Goal: Task Accomplishment & Management: Use online tool/utility

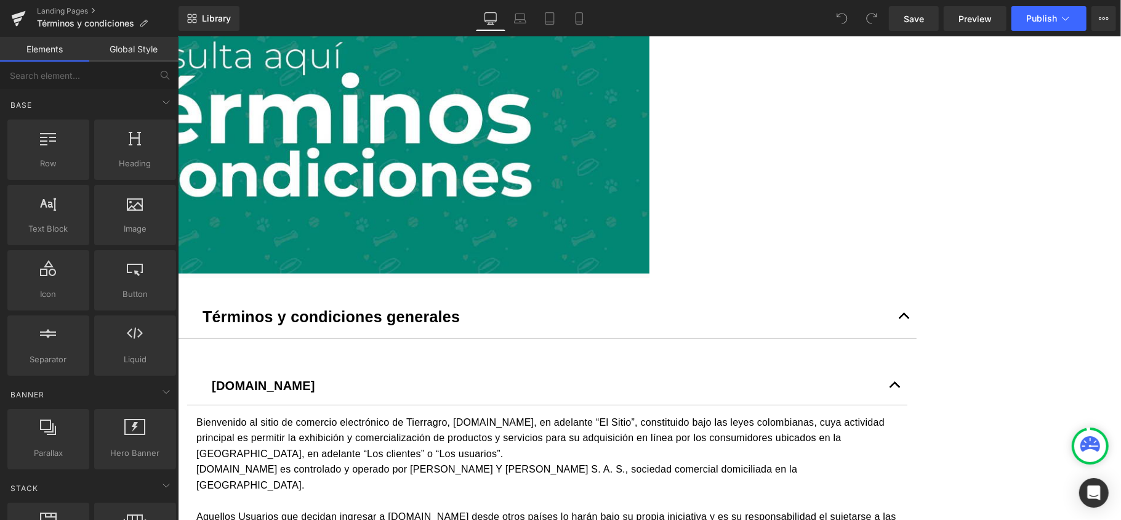
scroll to position [164, 0]
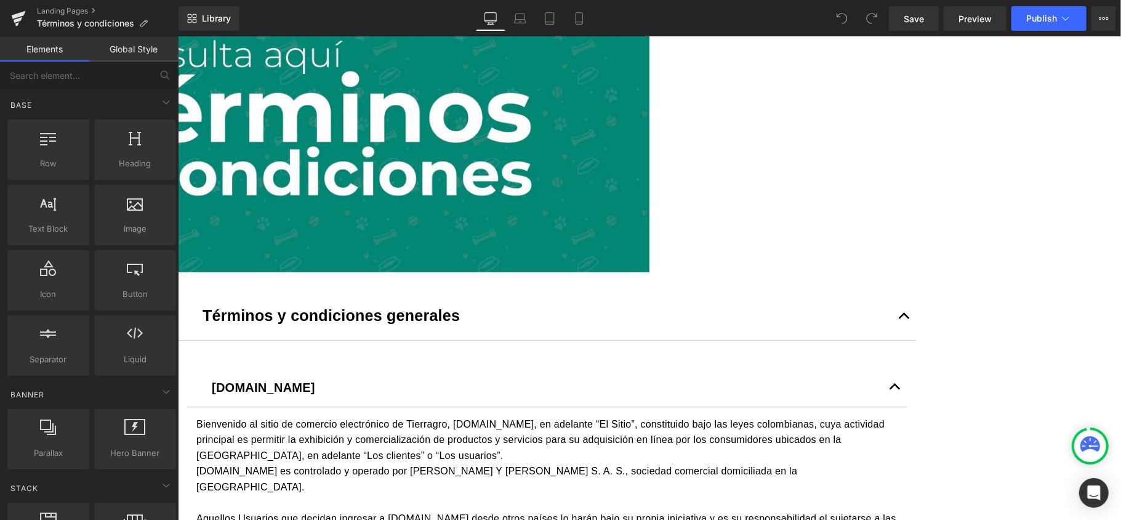
click at [916, 339] on button "button" at bounding box center [903, 316] width 25 height 46
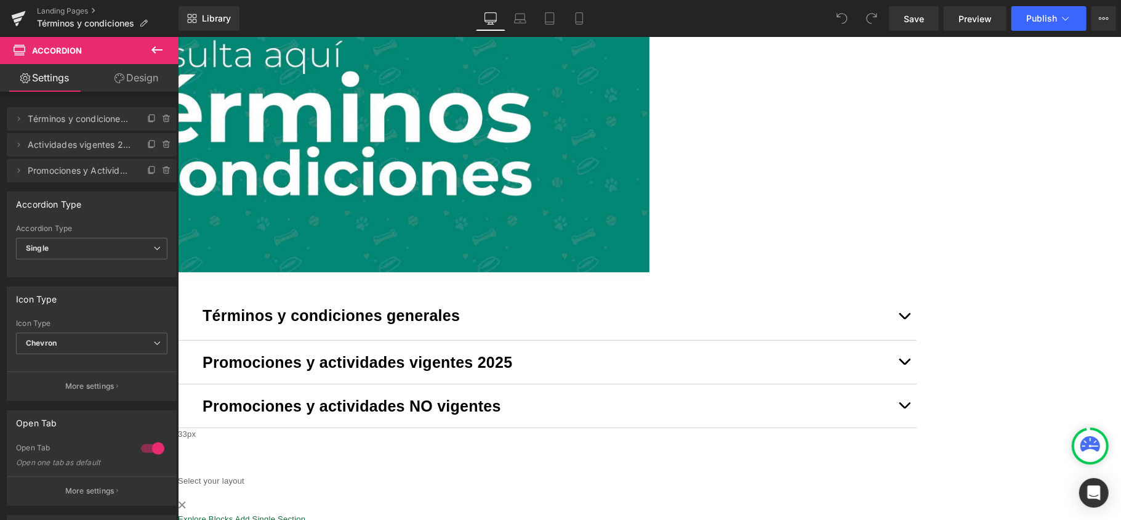
click at [904, 364] on span "button" at bounding box center [904, 364] width 0 height 0
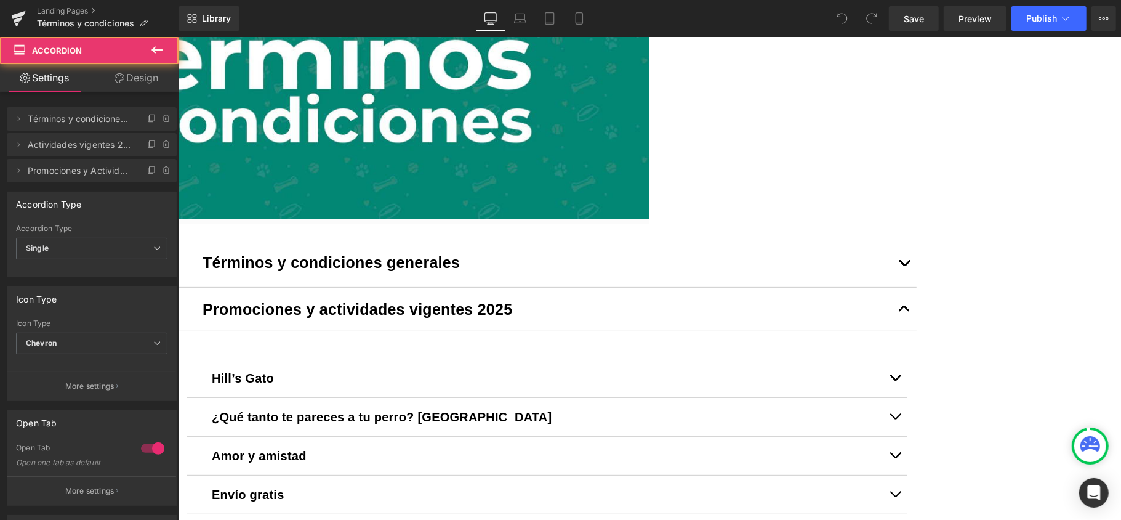
scroll to position [246, 0]
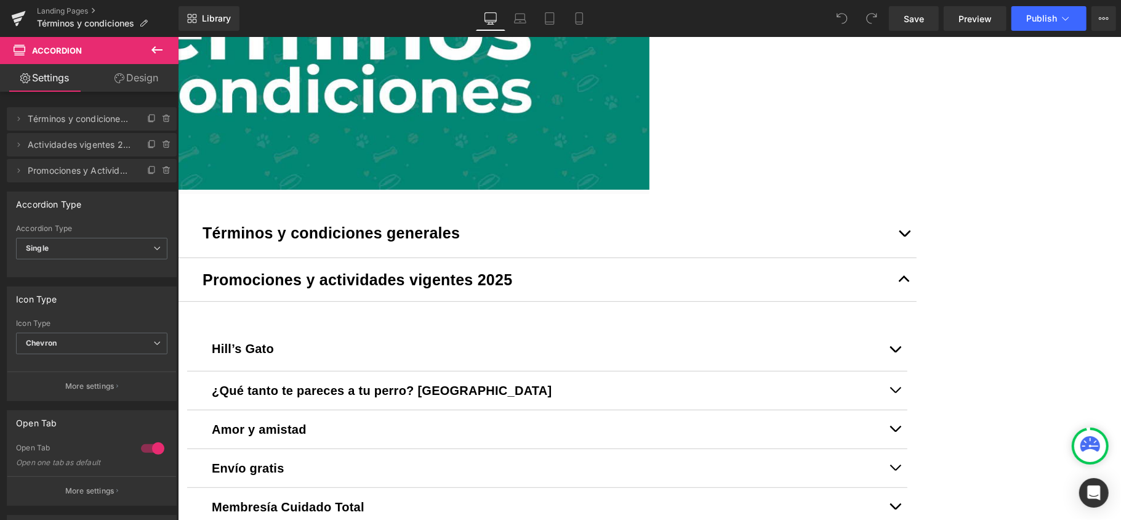
click at [300, 371] on div "Hill’s Gato Text Block" at bounding box center [547, 350] width 720 height 42
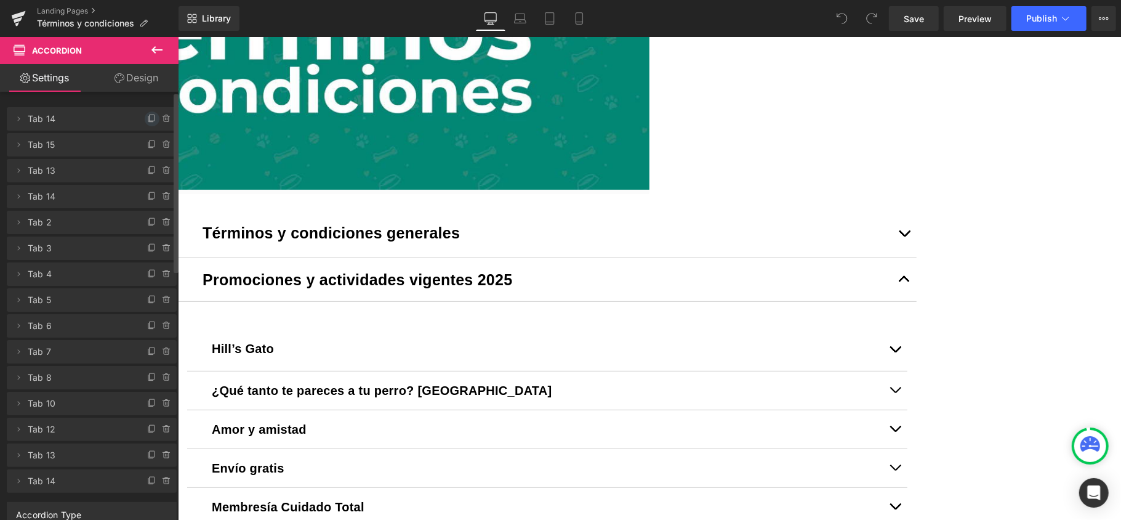
click at [147, 117] on icon at bounding box center [152, 119] width 10 height 10
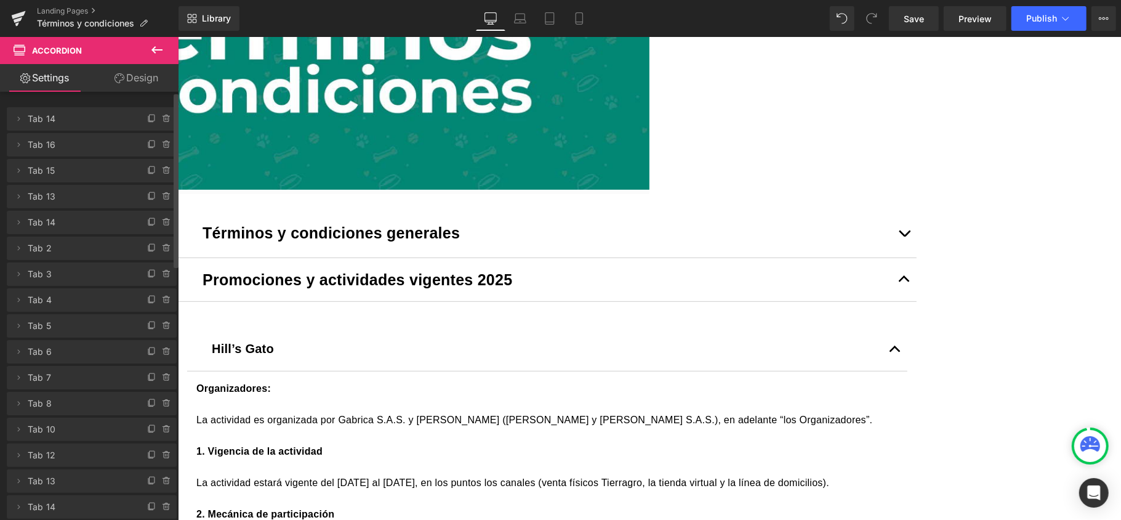
click at [273, 355] on b "Hill’s Gato" at bounding box center [242, 348] width 62 height 14
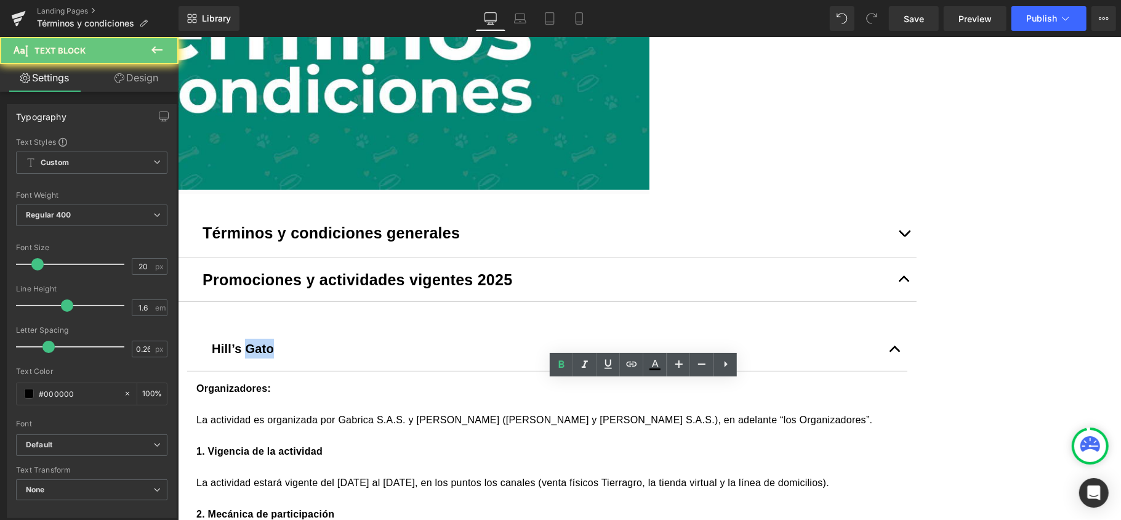
click at [273, 355] on b "Hill’s Gato" at bounding box center [242, 348] width 62 height 14
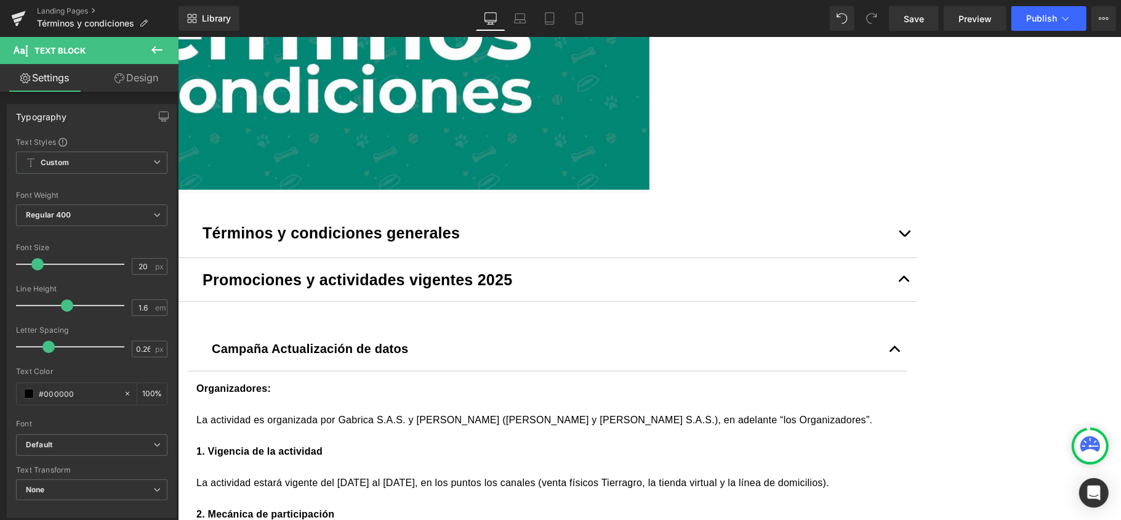
click at [401, 411] on p at bounding box center [547, 403] width 702 height 16
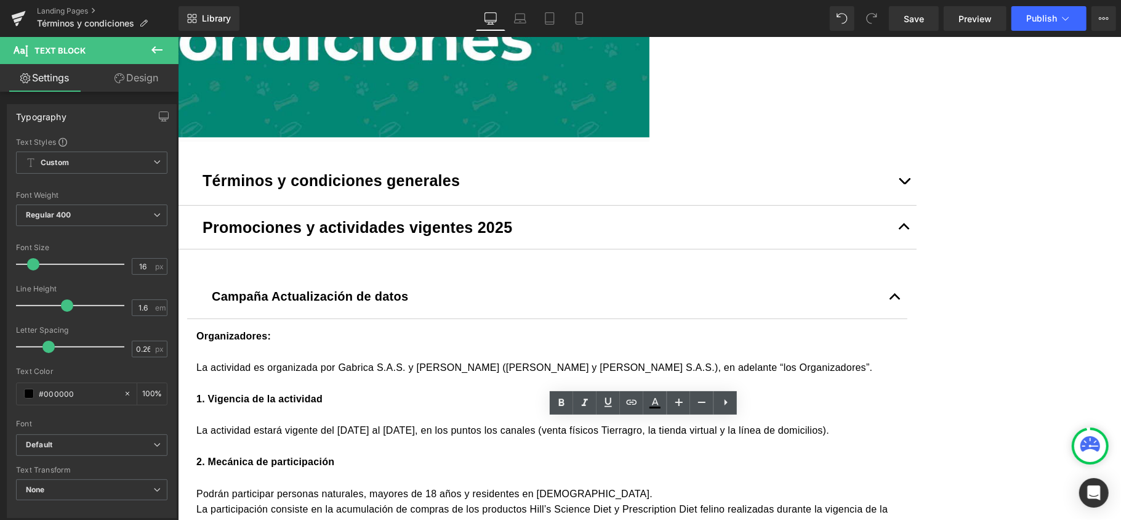
scroll to position [328, 0]
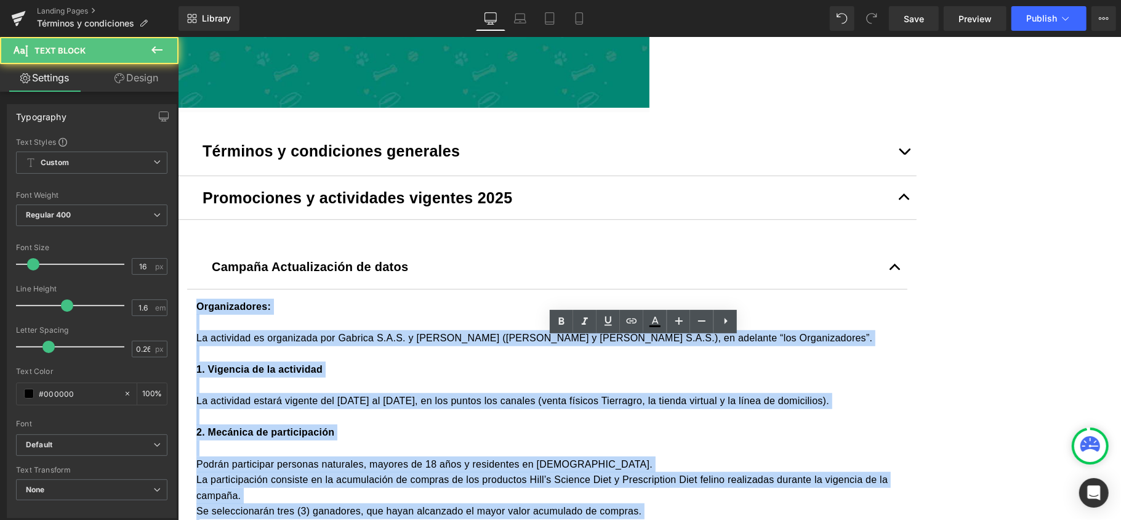
drag, startPoint x: 298, startPoint y: 350, endPoint x: 293, endPoint y: 342, distance: 9.4
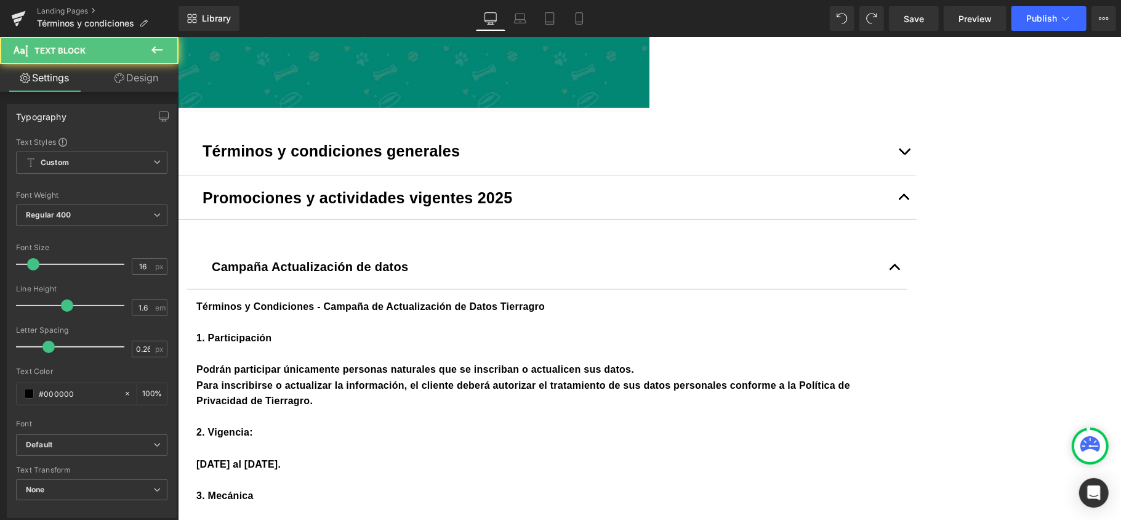
click at [560, 345] on p "1. Participación" at bounding box center [547, 337] width 702 height 16
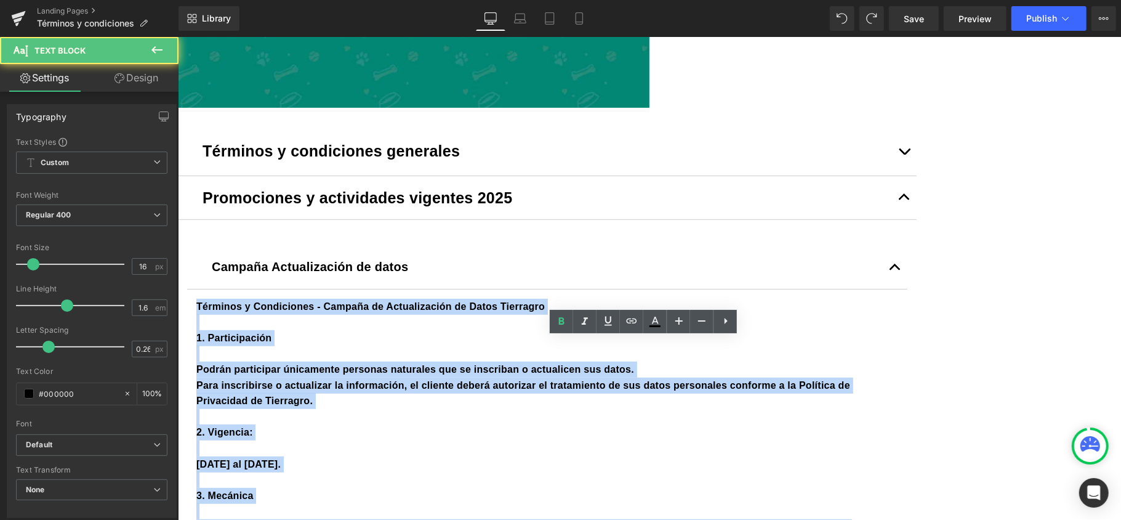
drag, startPoint x: 299, startPoint y: 348, endPoint x: 284, endPoint y: 331, distance: 23.1
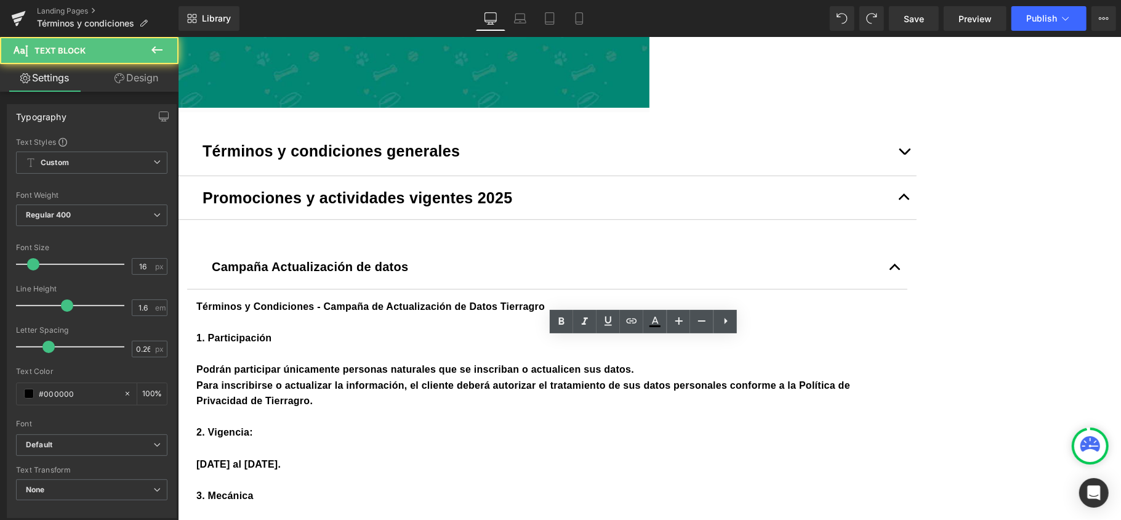
click at [377, 329] on p at bounding box center [547, 321] width 702 height 16
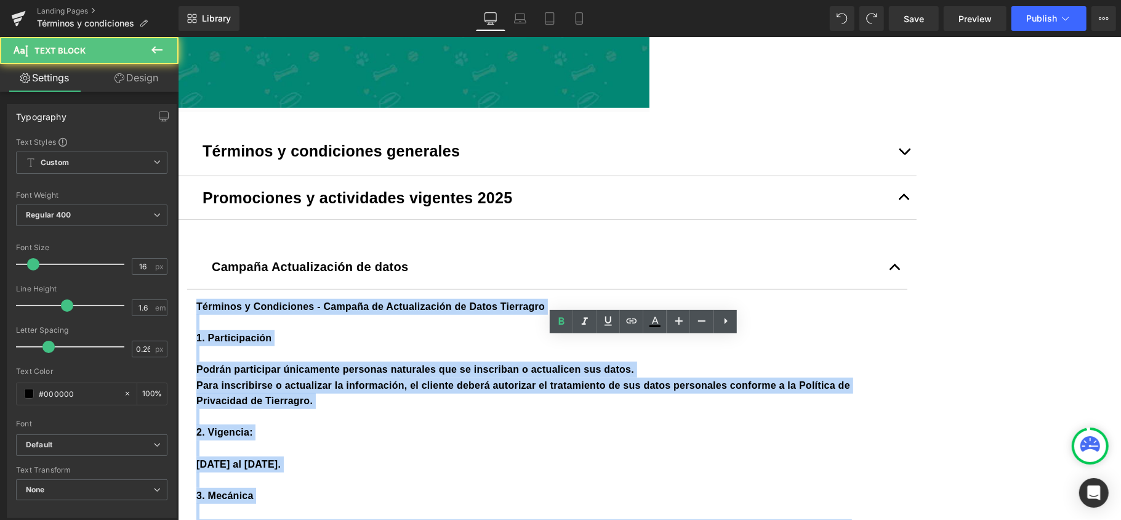
drag, startPoint x: 299, startPoint y: 342, endPoint x: 291, endPoint y: 332, distance: 11.8
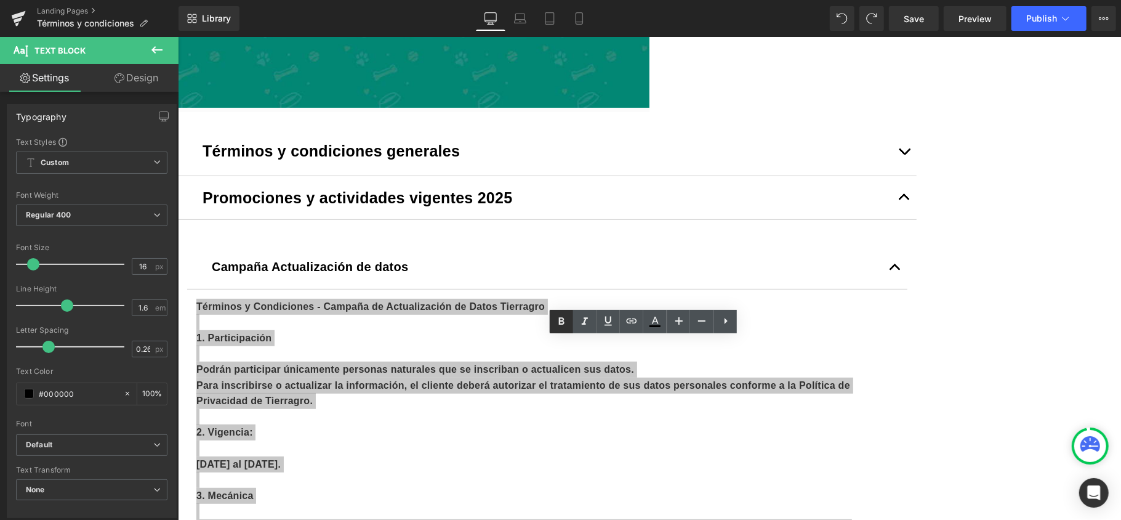
click at [557, 324] on icon at bounding box center [561, 321] width 15 height 15
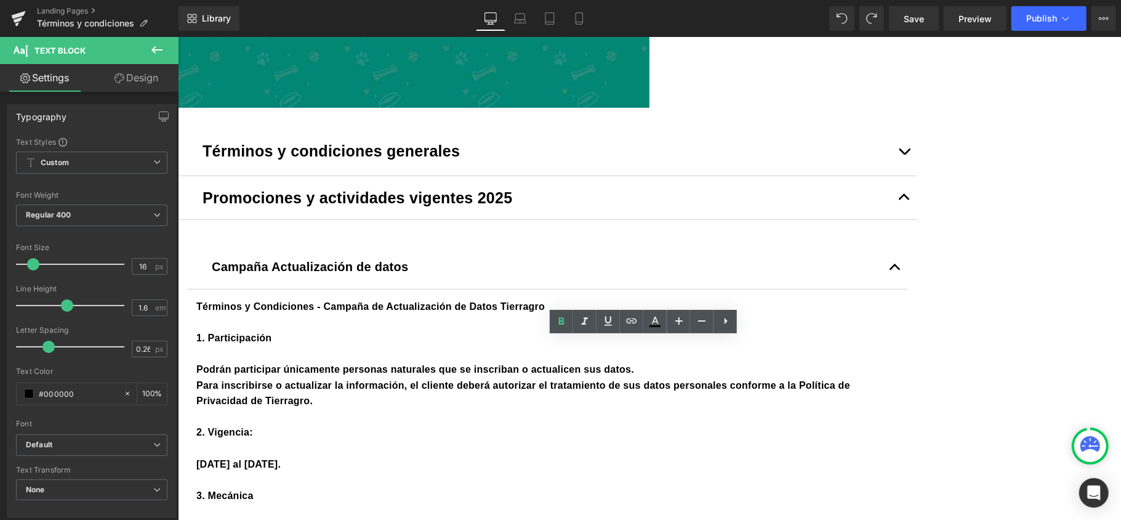
drag, startPoint x: 300, startPoint y: 349, endPoint x: 283, endPoint y: 345, distance: 17.6
drag, startPoint x: 338, startPoint y: 359, endPoint x: 321, endPoint y: 350, distance: 19.0
click at [336, 329] on p at bounding box center [547, 321] width 702 height 16
click at [304, 311] on strong "Términos y Condiciones - Campaña de Actualización de Datos Tierragro" at bounding box center [370, 305] width 348 height 10
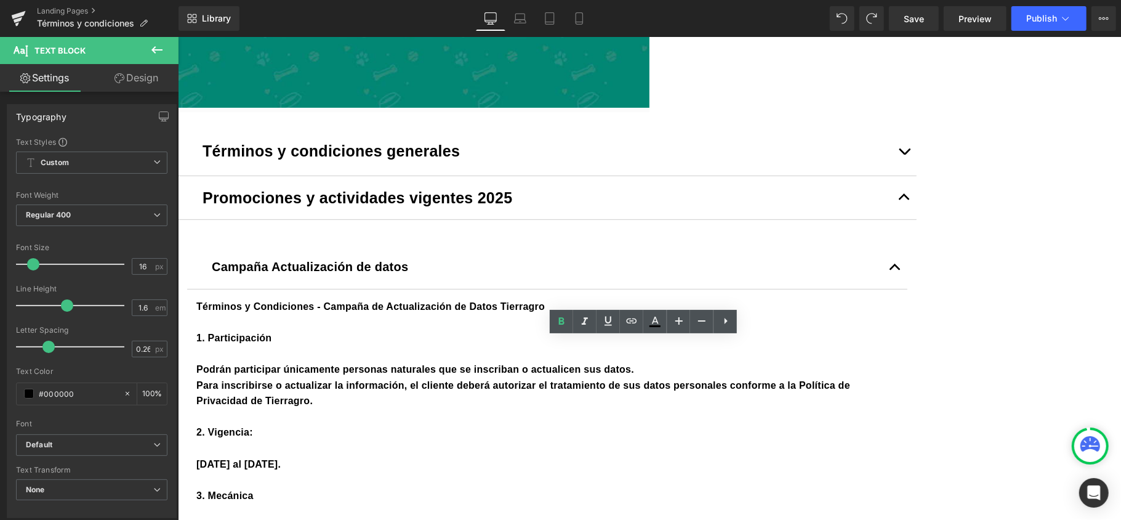
click at [303, 311] on strong "Términos y Condiciones - Campaña de Actualización de Datos Tierragro" at bounding box center [370, 305] width 348 height 10
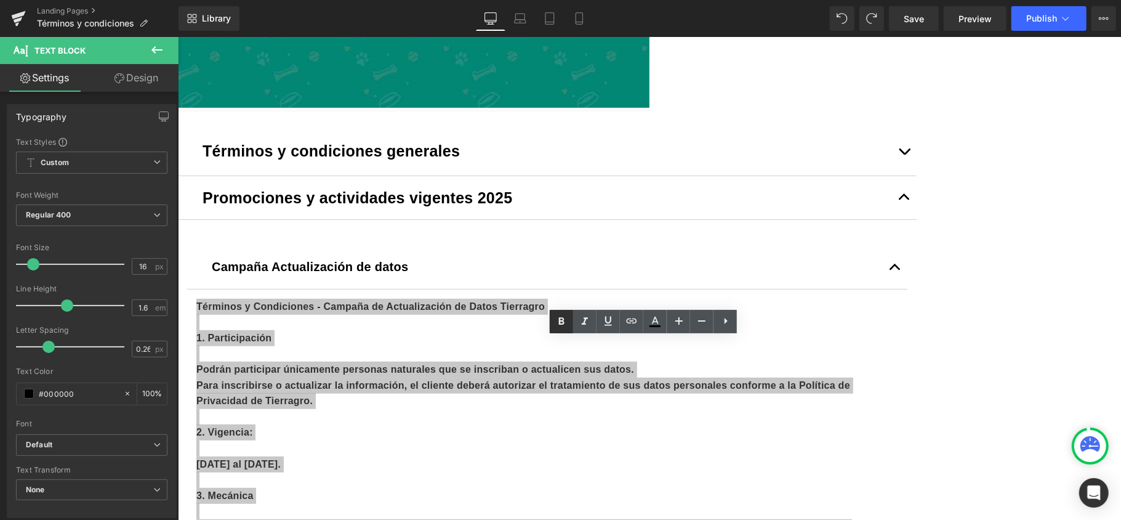
click at [560, 320] on icon at bounding box center [562, 320] width 6 height 7
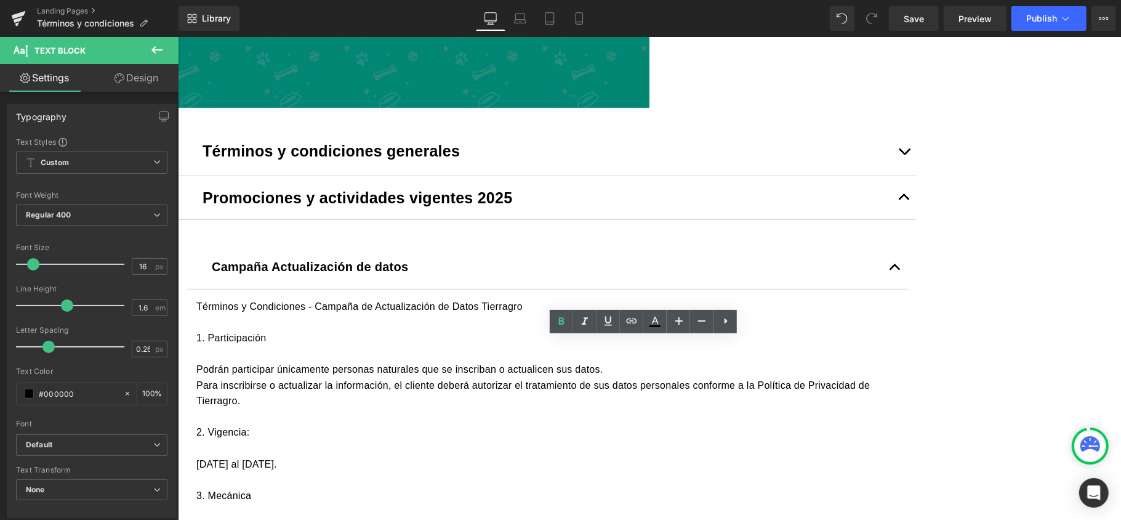
click at [415, 314] on p "Términos y Condiciones - Campaña de Actualización de Datos Tierragro" at bounding box center [547, 306] width 702 height 16
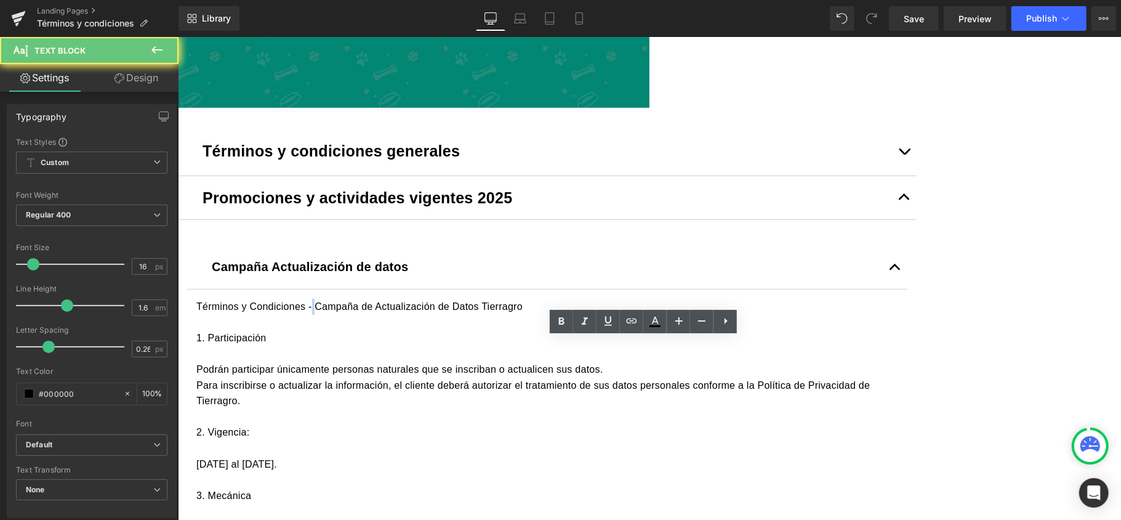
click at [415, 314] on p "Términos y Condiciones - Campaña de Actualización de Datos Tierragro" at bounding box center [547, 306] width 702 height 16
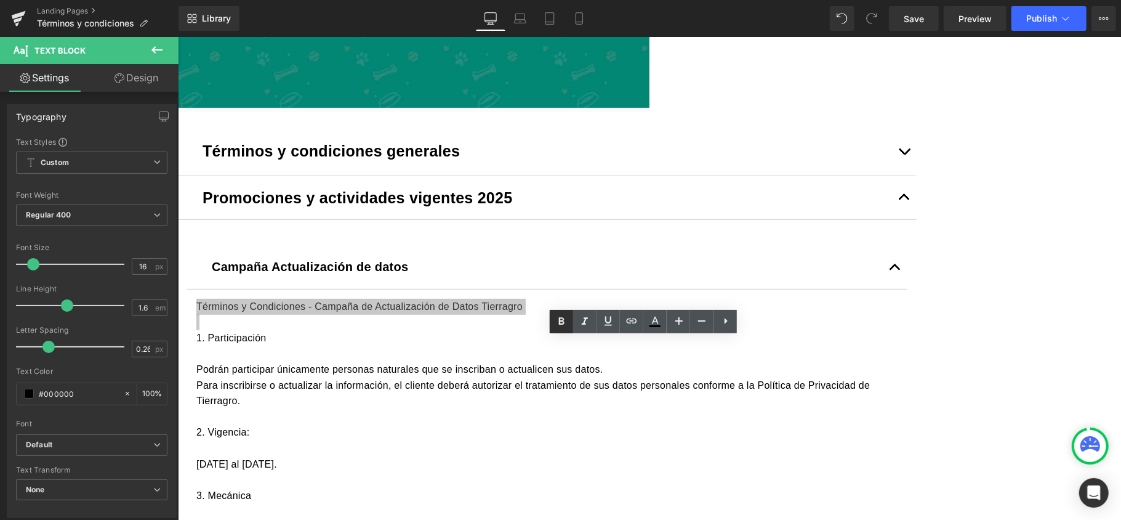
click at [555, 318] on icon at bounding box center [561, 321] width 15 height 15
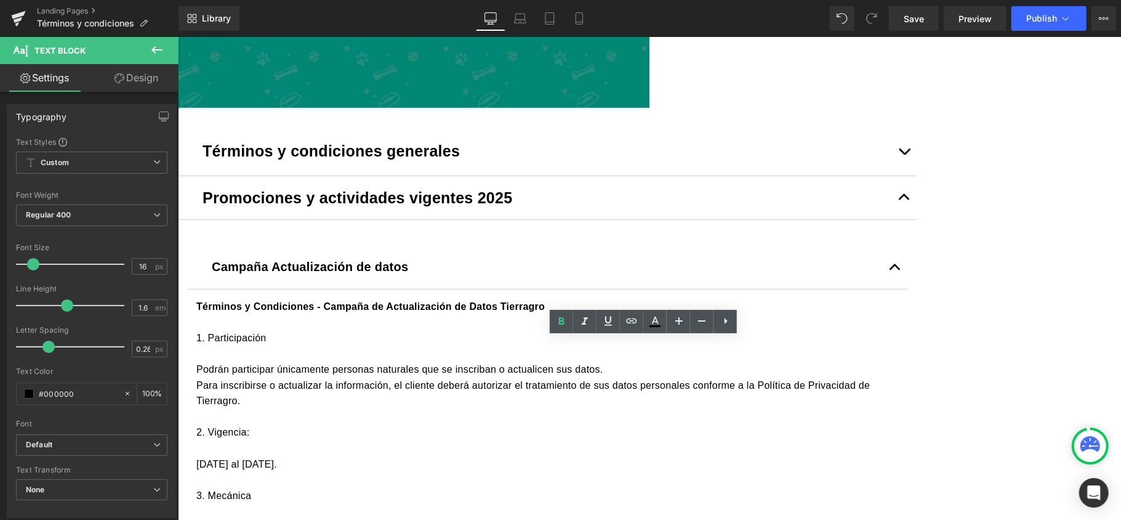
click at [341, 345] on p "1. Participación" at bounding box center [547, 337] width 702 height 16
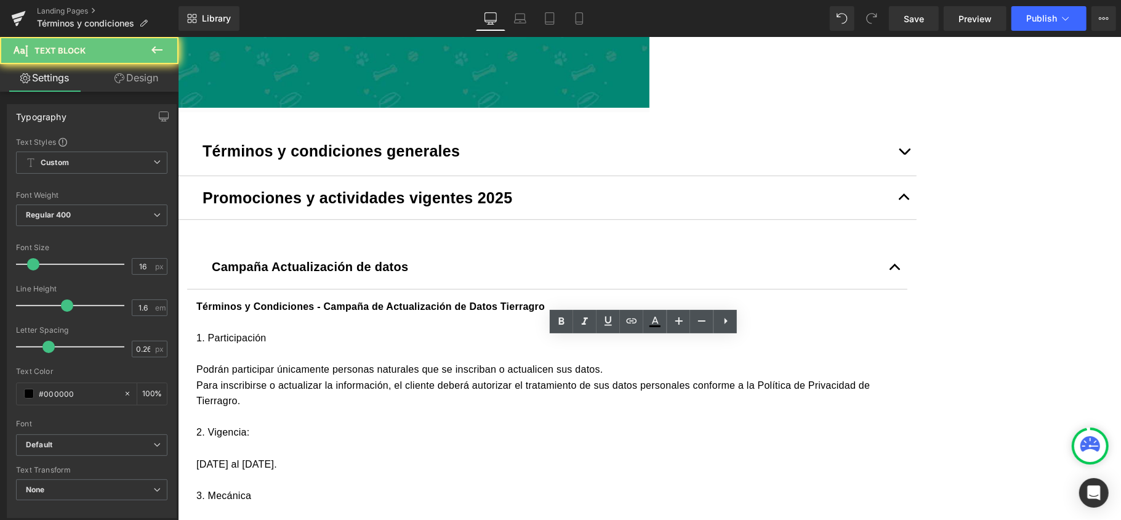
click at [341, 345] on p "1. Participación" at bounding box center [547, 337] width 702 height 16
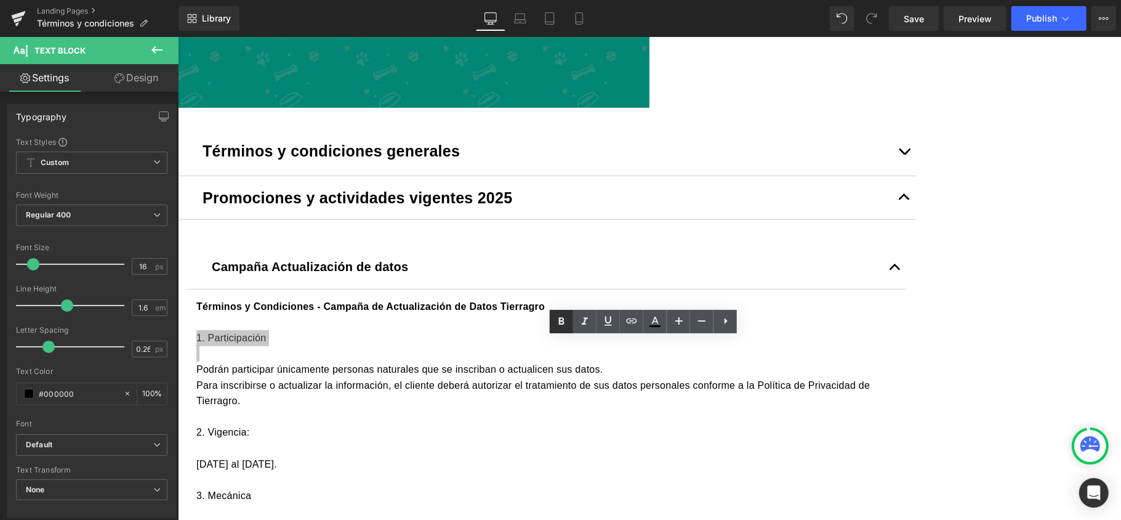
click at [557, 321] on icon at bounding box center [561, 321] width 15 height 15
click at [321, 440] on p "2. Vigencia:" at bounding box center [547, 432] width 702 height 16
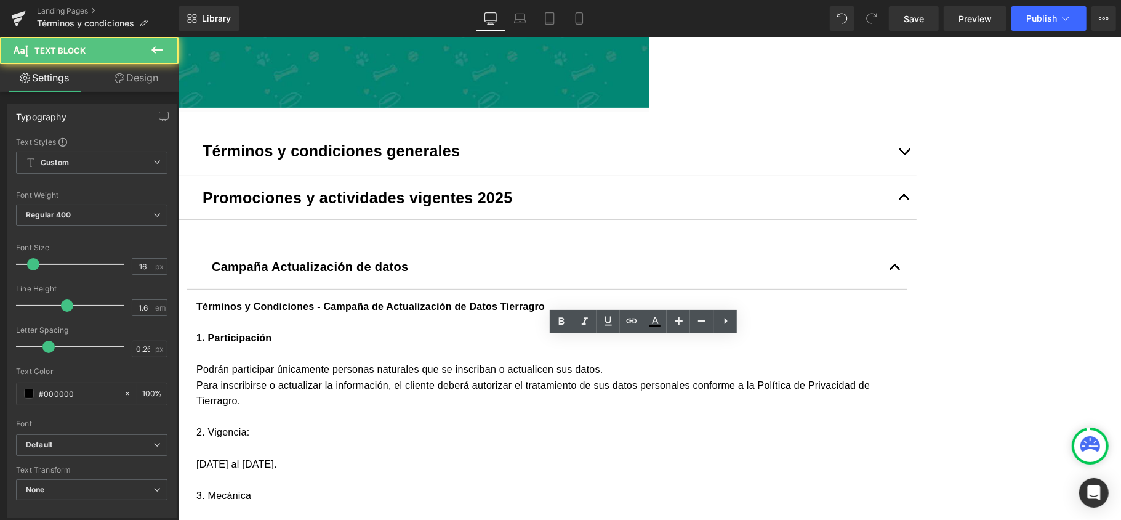
click at [323, 440] on p "2. Vigencia:" at bounding box center [547, 432] width 702 height 16
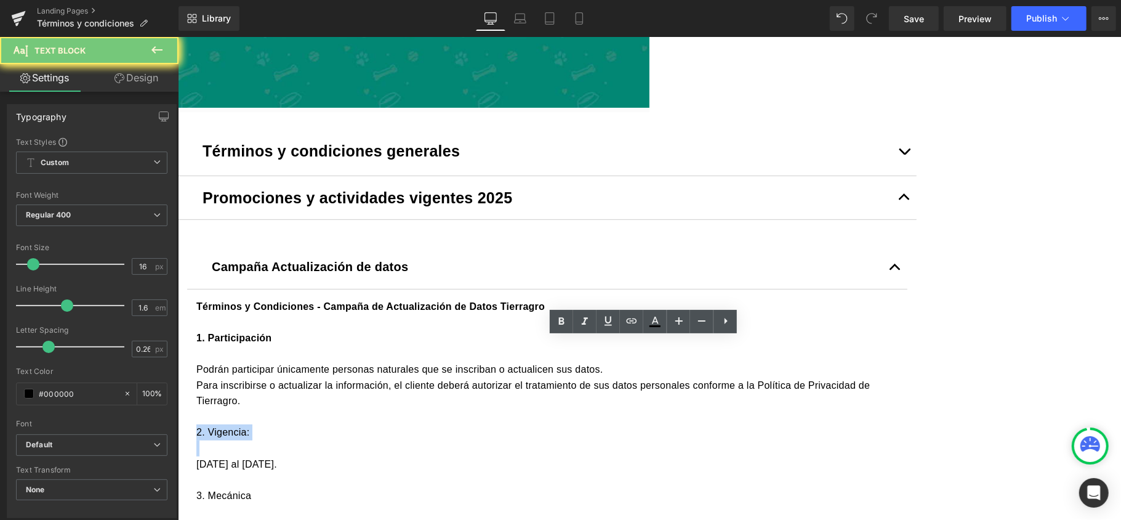
click at [323, 440] on p "2. Vigencia:" at bounding box center [547, 432] width 702 height 16
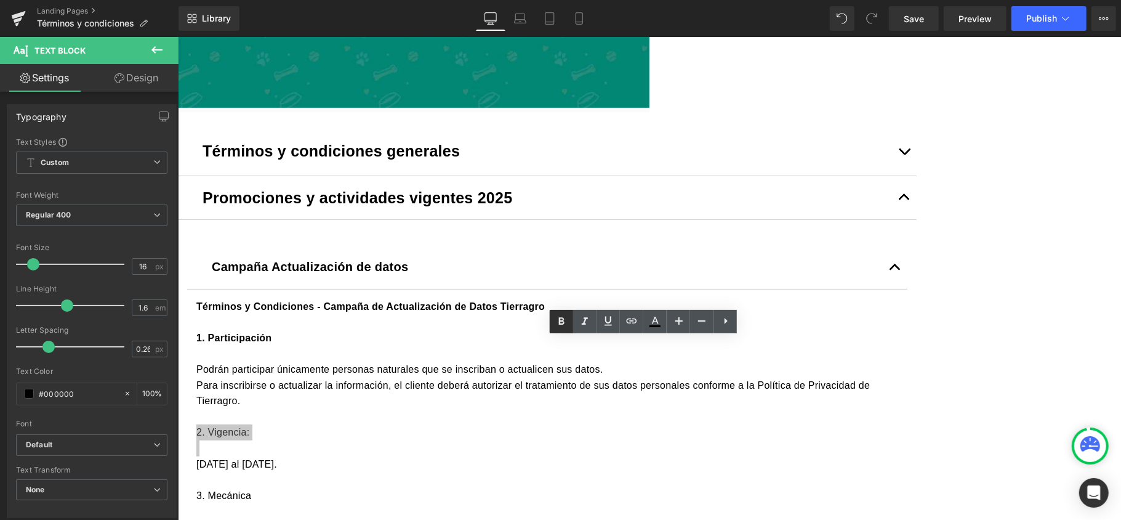
click at [558, 318] on icon at bounding box center [561, 321] width 15 height 15
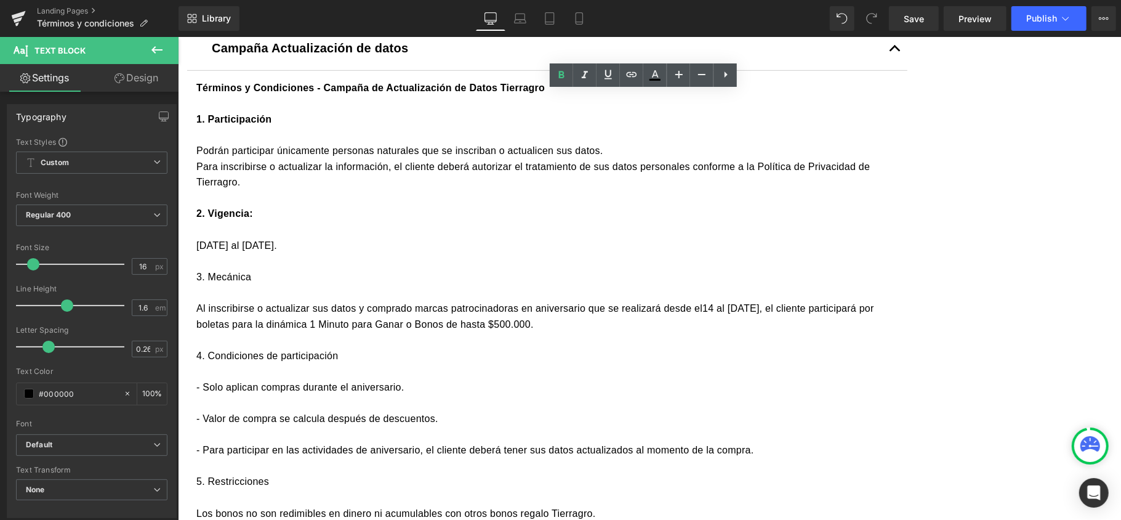
scroll to position [574, 0]
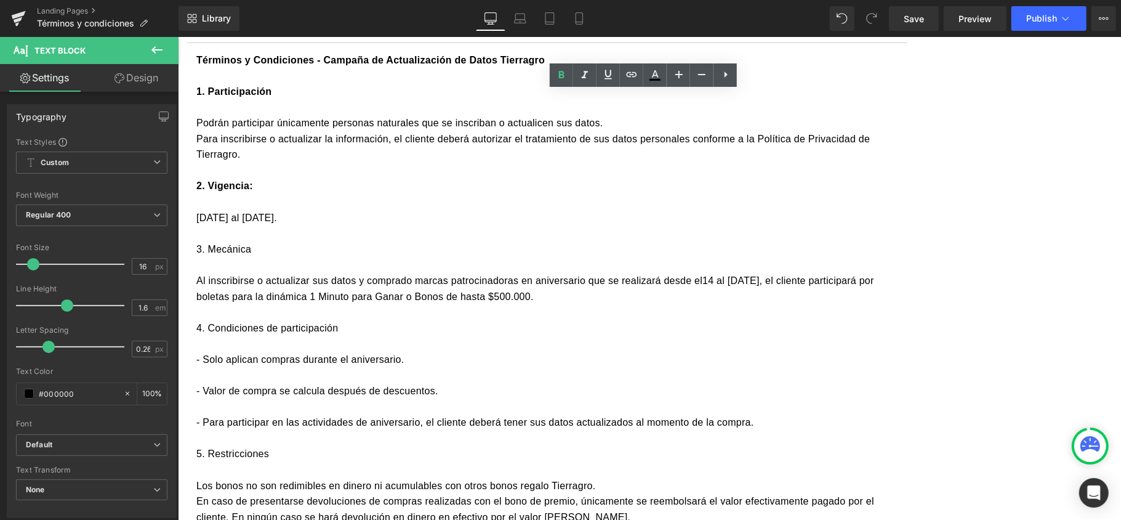
click at [328, 257] on p "3. Mecánica" at bounding box center [547, 249] width 702 height 16
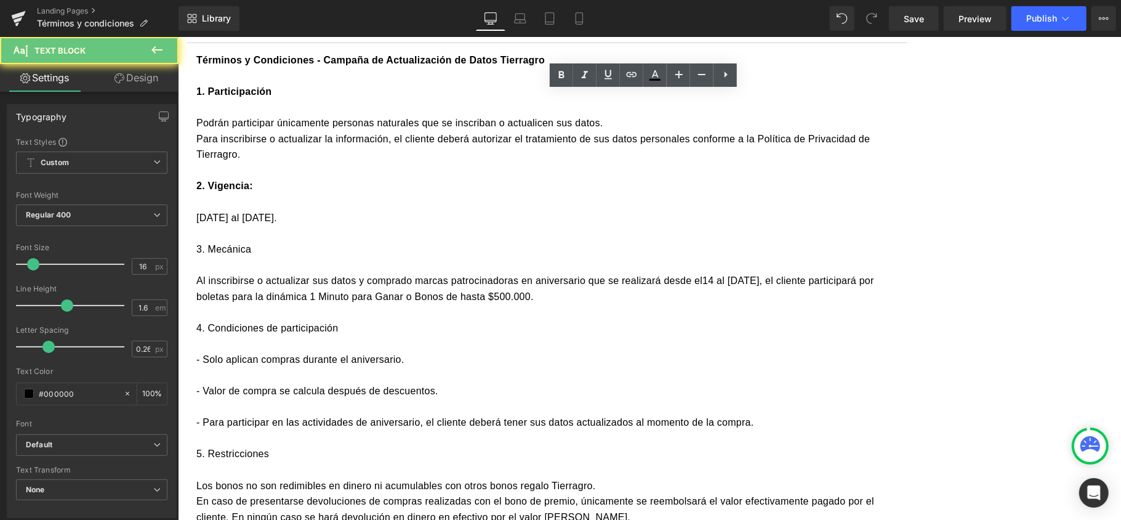
click at [328, 257] on p "3. Mecánica" at bounding box center [547, 249] width 702 height 16
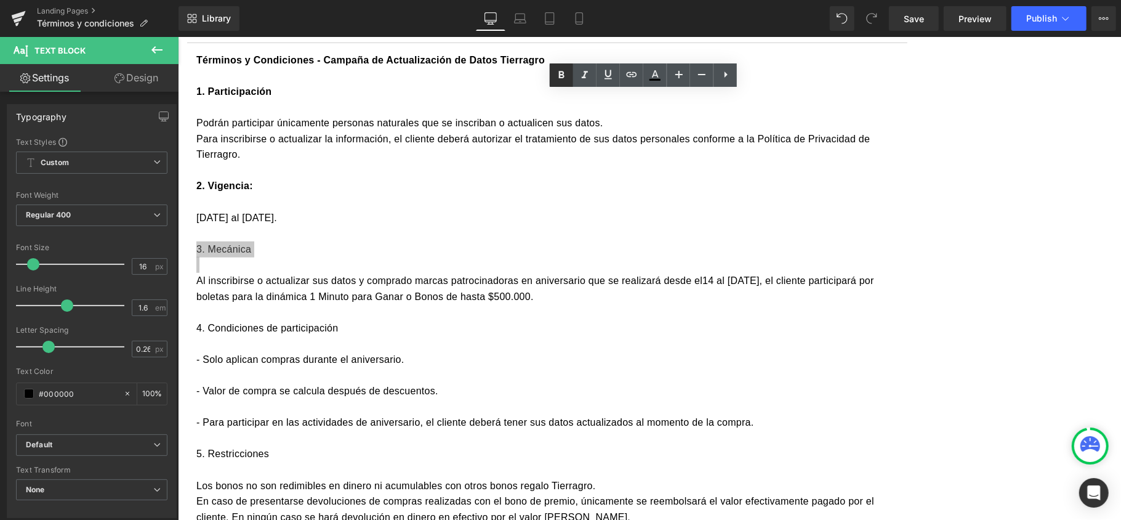
click at [557, 74] on icon at bounding box center [561, 75] width 15 height 15
click at [339, 336] on p "4. Condiciones de participación" at bounding box center [547, 328] width 702 height 16
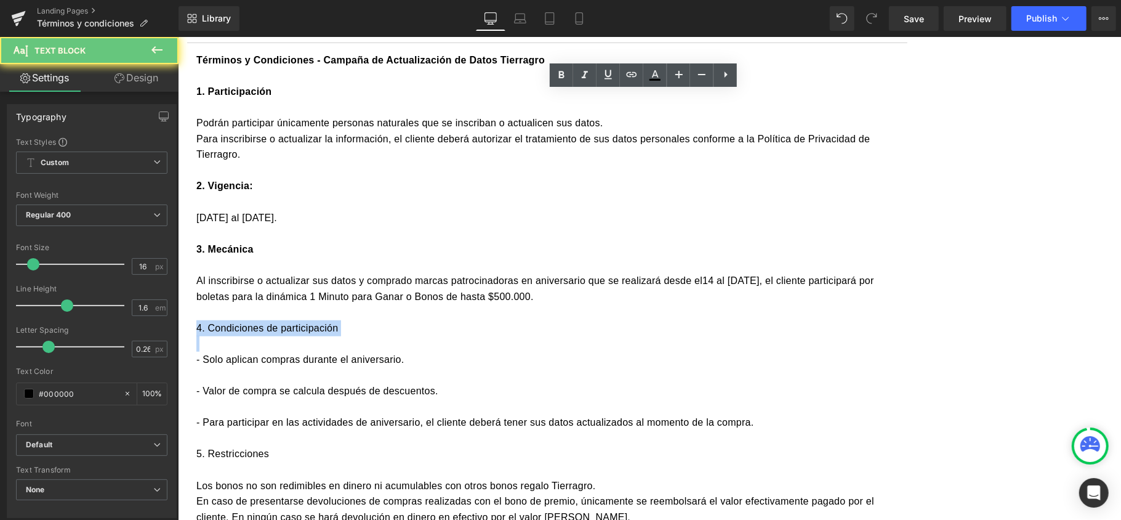
click at [339, 336] on p "4. Condiciones de participación" at bounding box center [547, 328] width 702 height 16
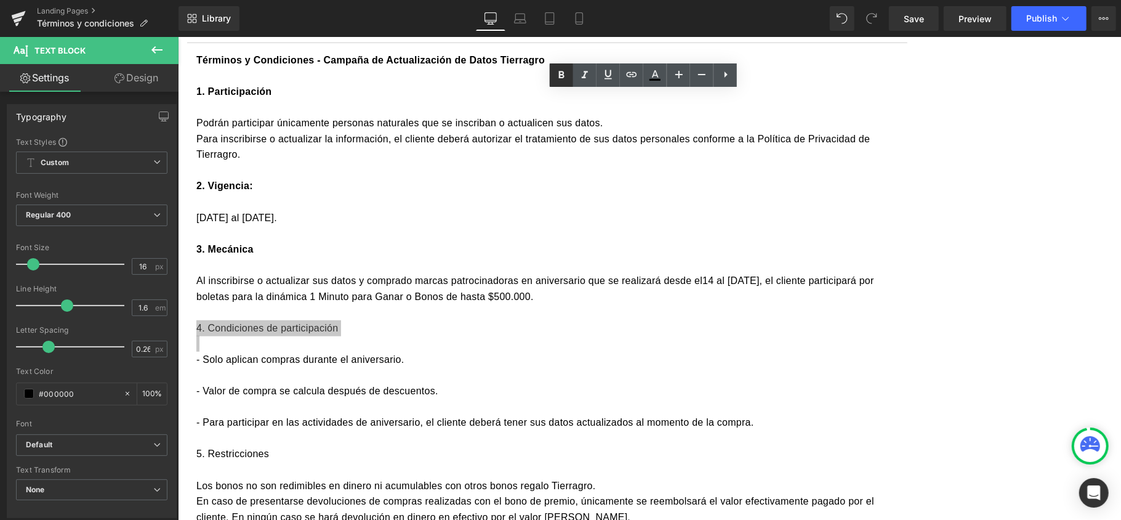
click at [559, 73] on icon at bounding box center [561, 75] width 15 height 15
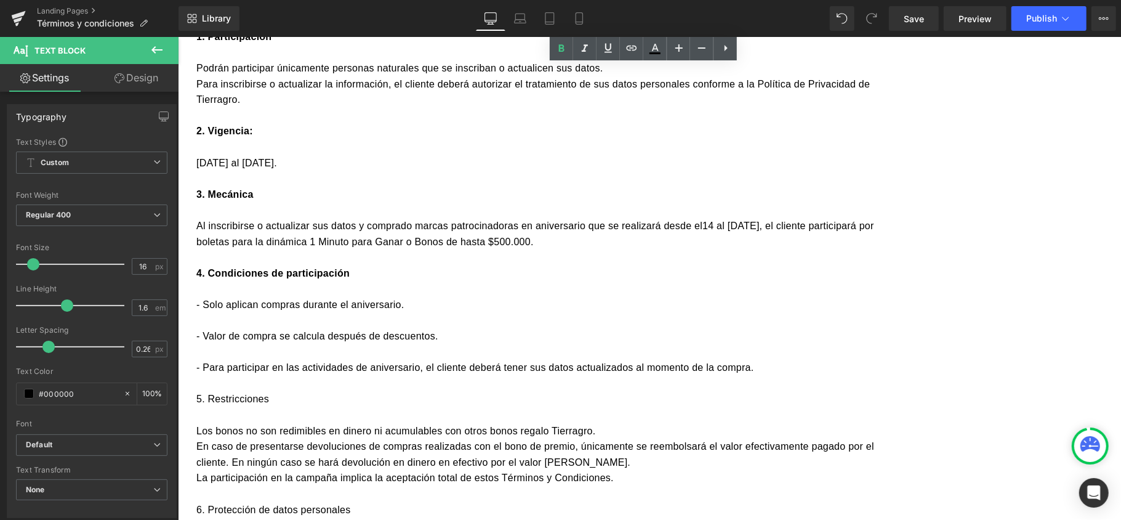
scroll to position [656, 0]
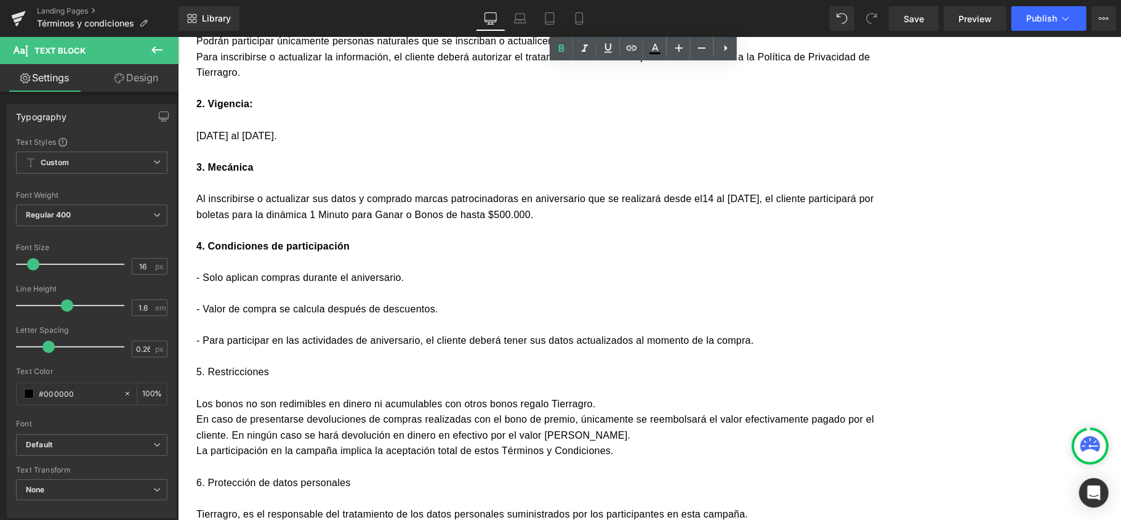
click at [332, 379] on p "5. Restricciones" at bounding box center [547, 371] width 702 height 16
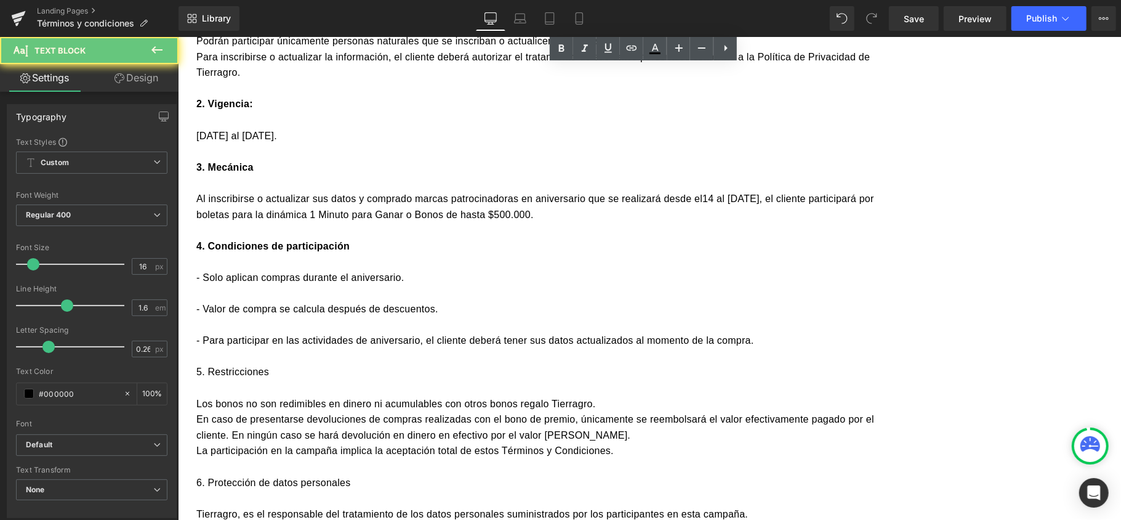
click at [332, 379] on p "5. Restricciones" at bounding box center [547, 371] width 702 height 16
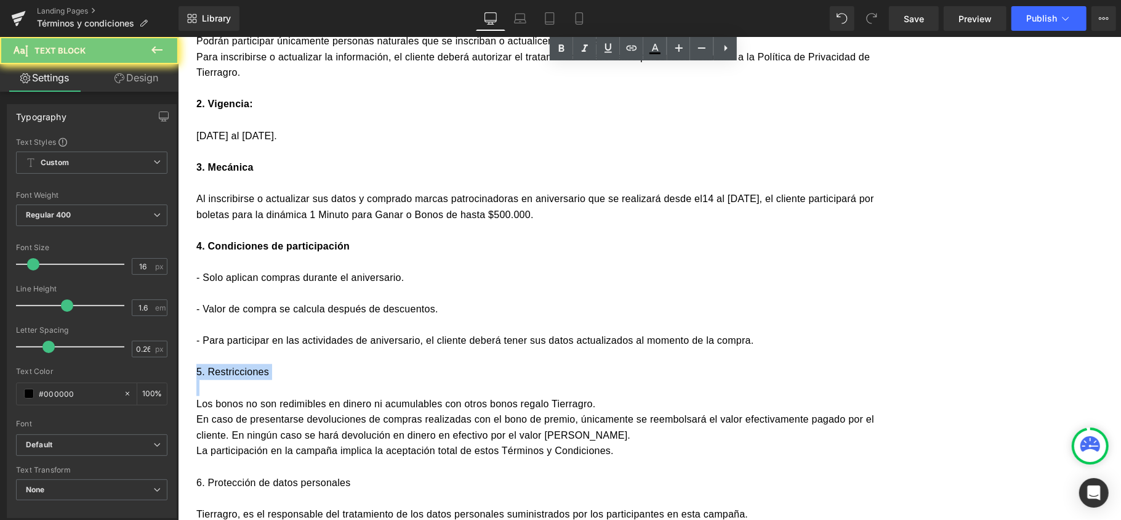
click at [332, 379] on p "5. Restricciones" at bounding box center [547, 371] width 702 height 16
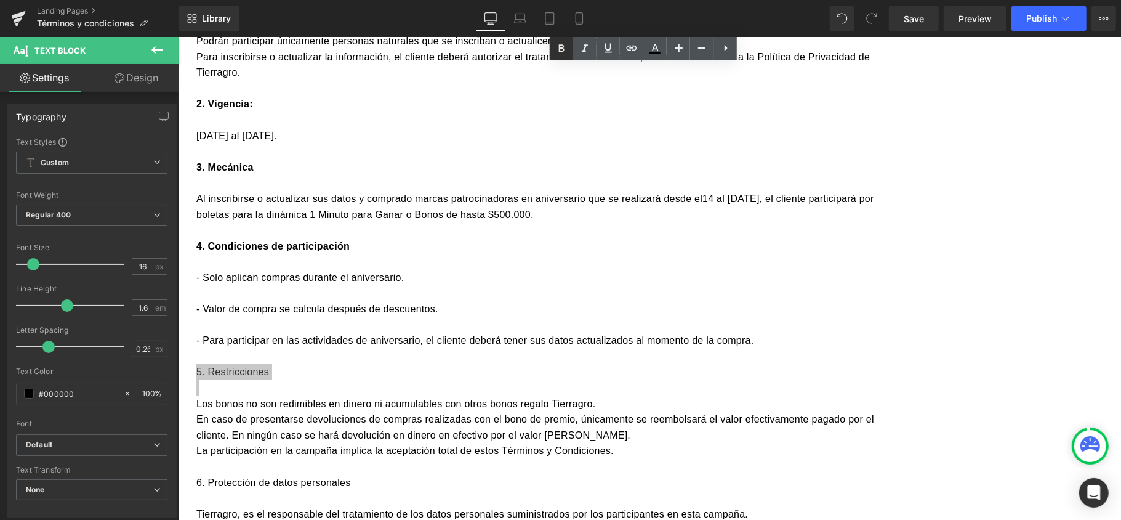
click at [558, 41] on icon at bounding box center [561, 48] width 15 height 15
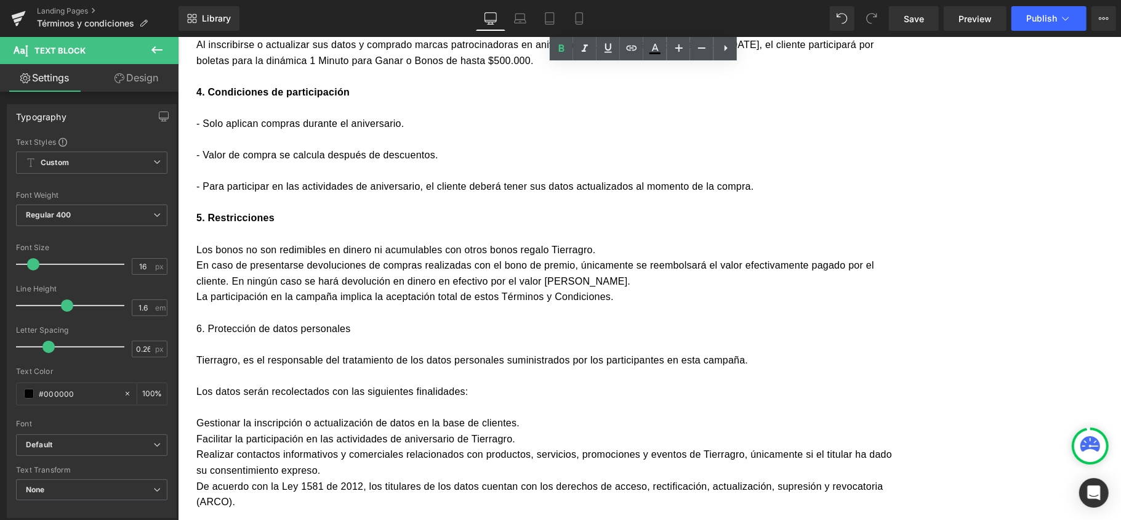
scroll to position [821, 0]
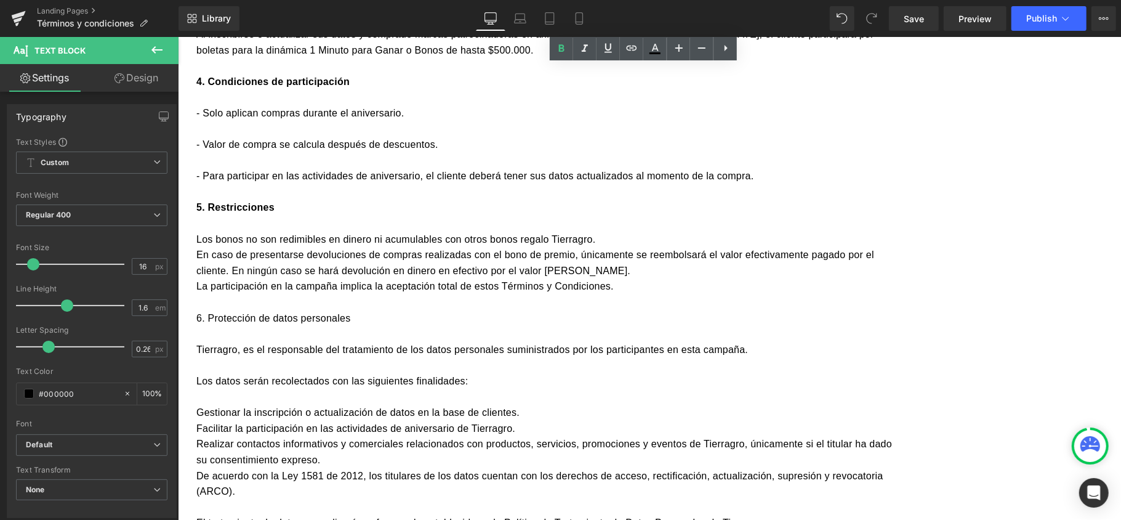
click at [385, 326] on p "6. Protección de datos personales" at bounding box center [547, 318] width 702 height 16
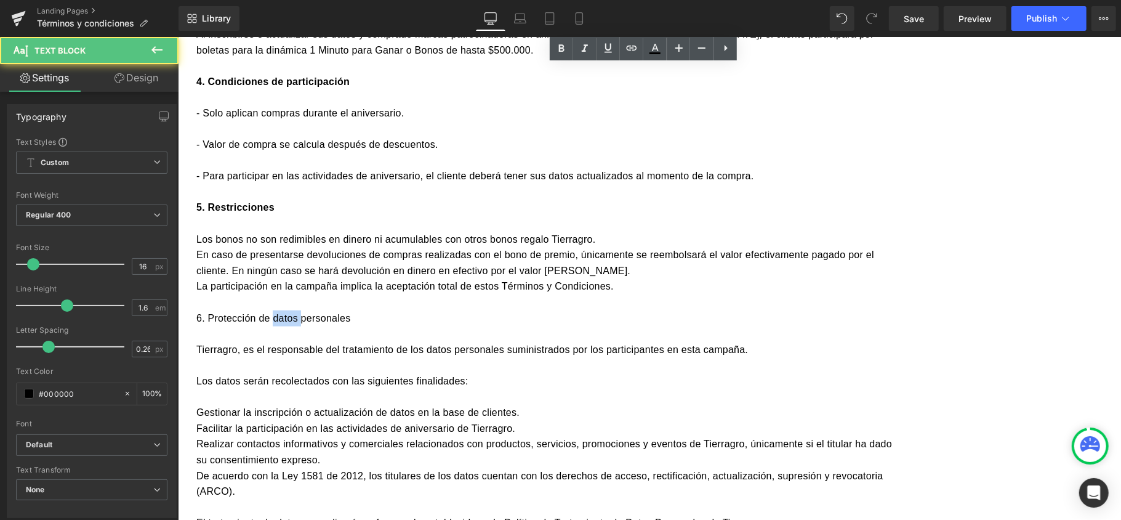
click at [385, 326] on p "6. Protección de datos personales" at bounding box center [547, 318] width 702 height 16
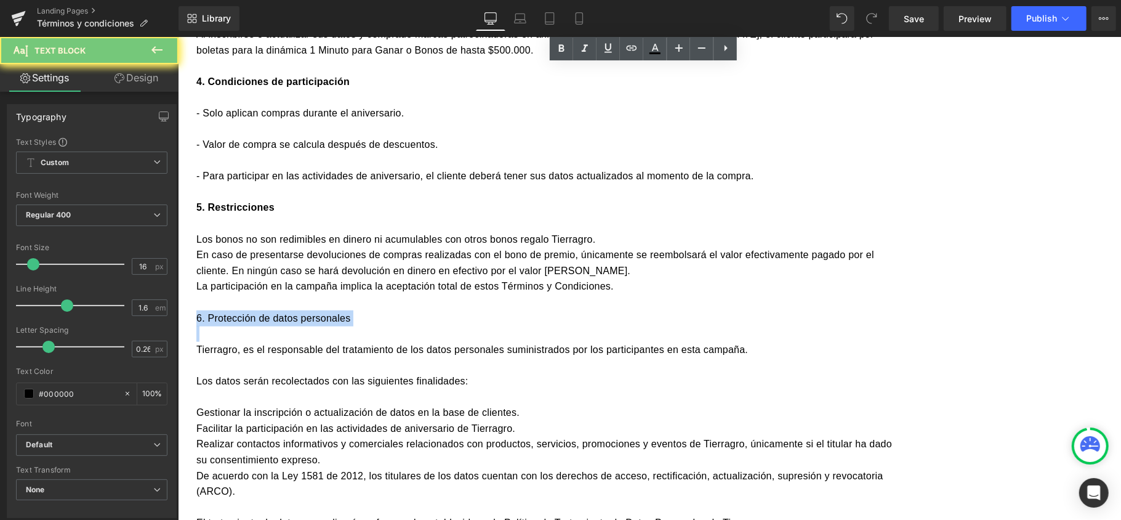
click at [385, 326] on p "6. Protección de datos personales" at bounding box center [547, 318] width 702 height 16
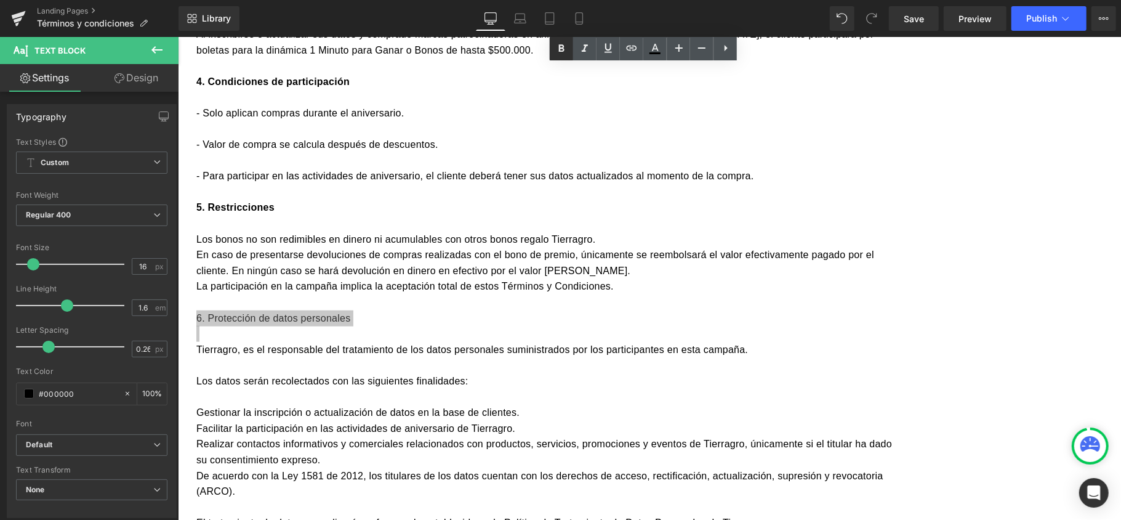
click at [557, 47] on icon at bounding box center [561, 48] width 15 height 15
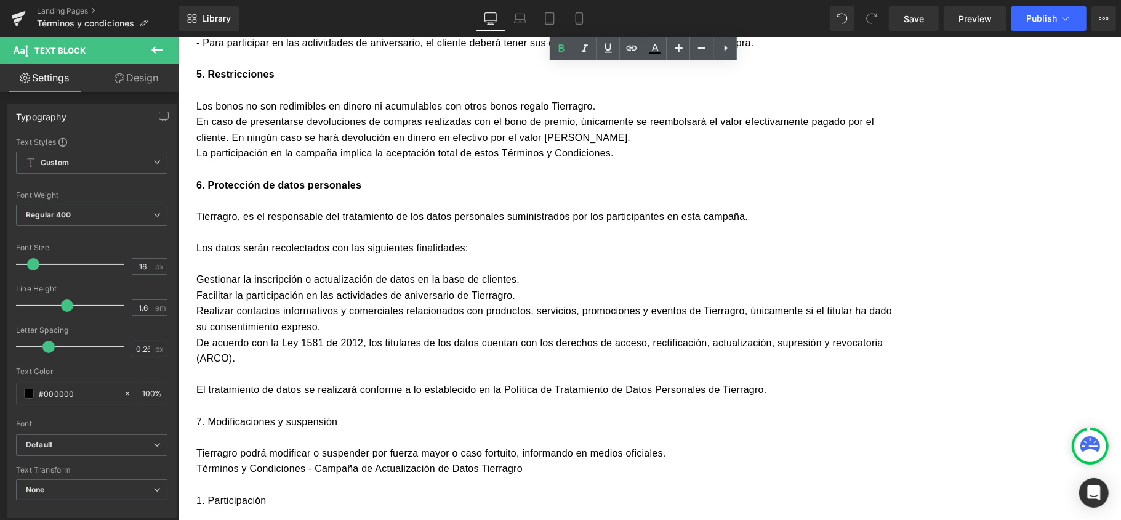
scroll to position [985, 0]
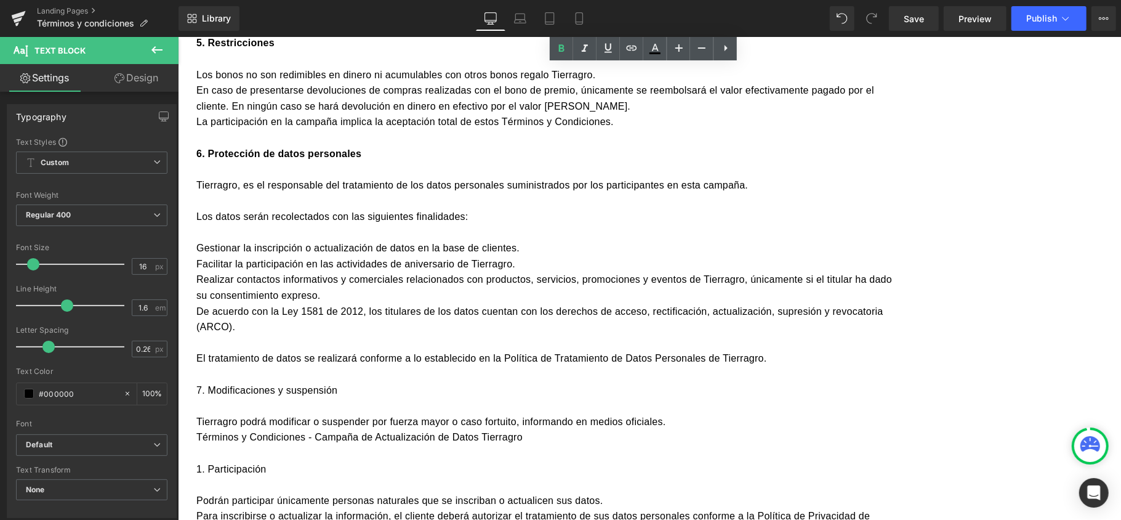
click at [323, 398] on p "7. Modificaciones y suspensión" at bounding box center [547, 390] width 702 height 16
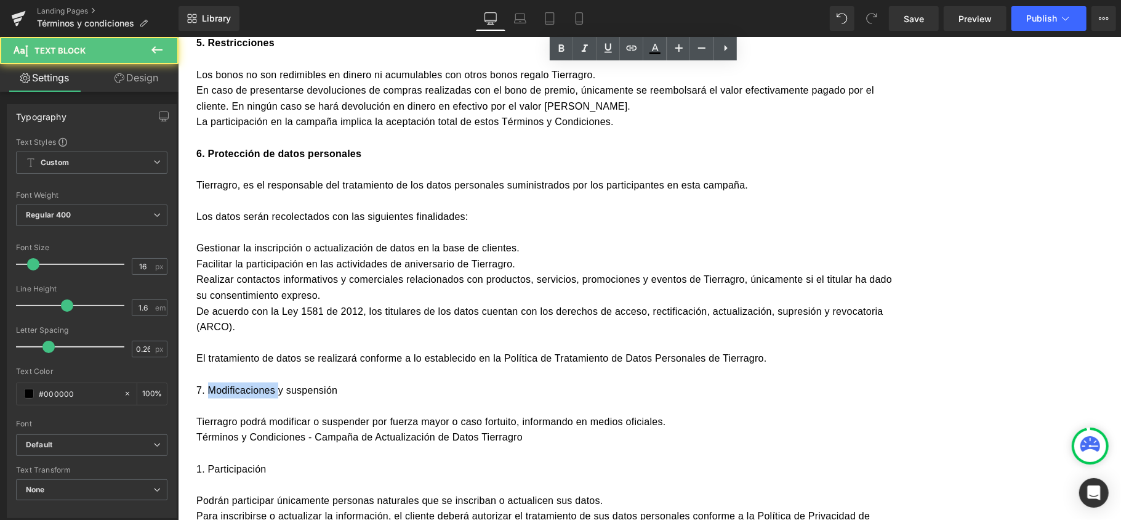
click at [323, 398] on p "7. Modificaciones y suspensión" at bounding box center [547, 390] width 702 height 16
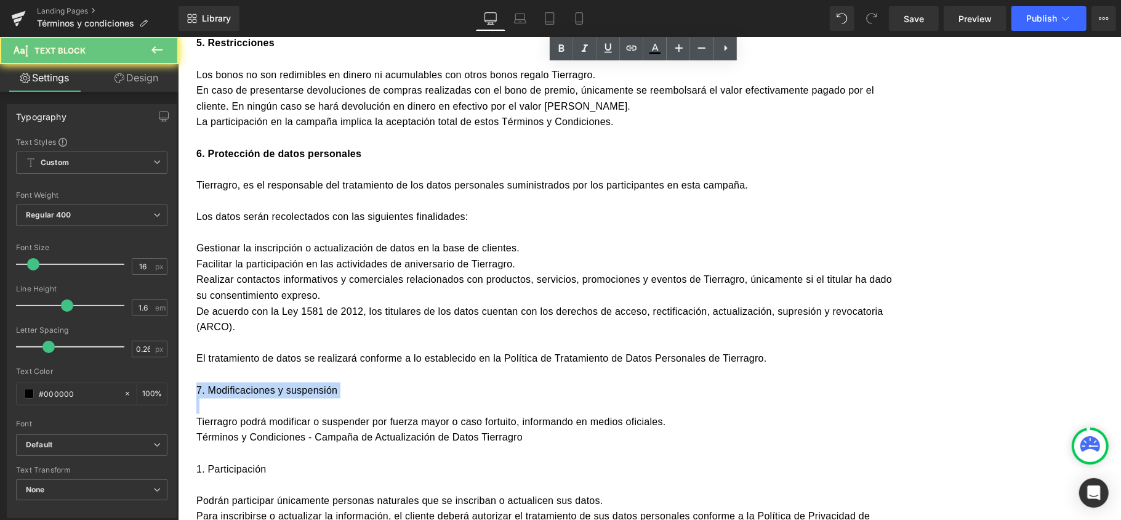
click at [323, 398] on p "7. Modificaciones y suspensión" at bounding box center [547, 390] width 702 height 16
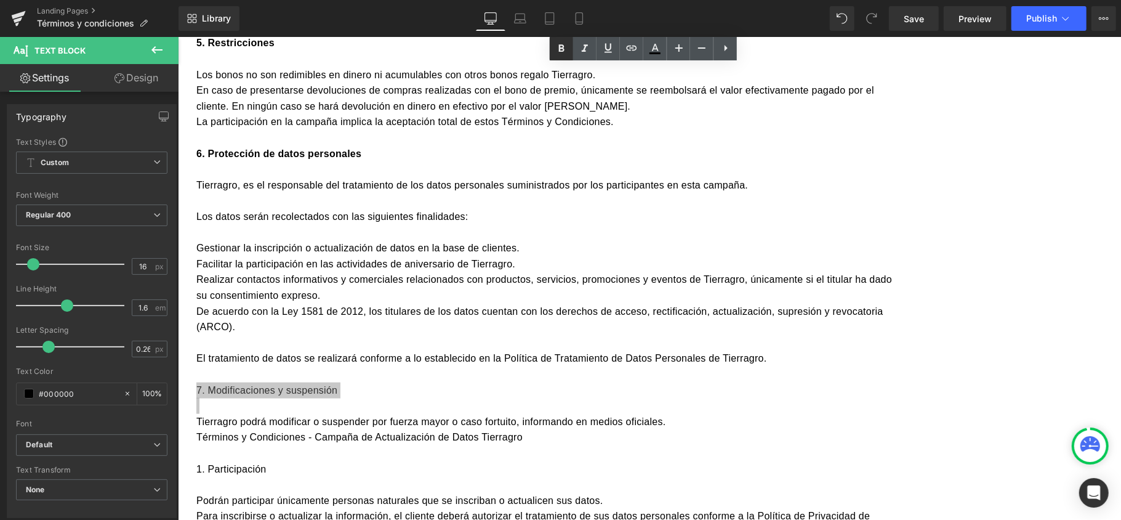
click at [560, 52] on icon at bounding box center [561, 48] width 15 height 15
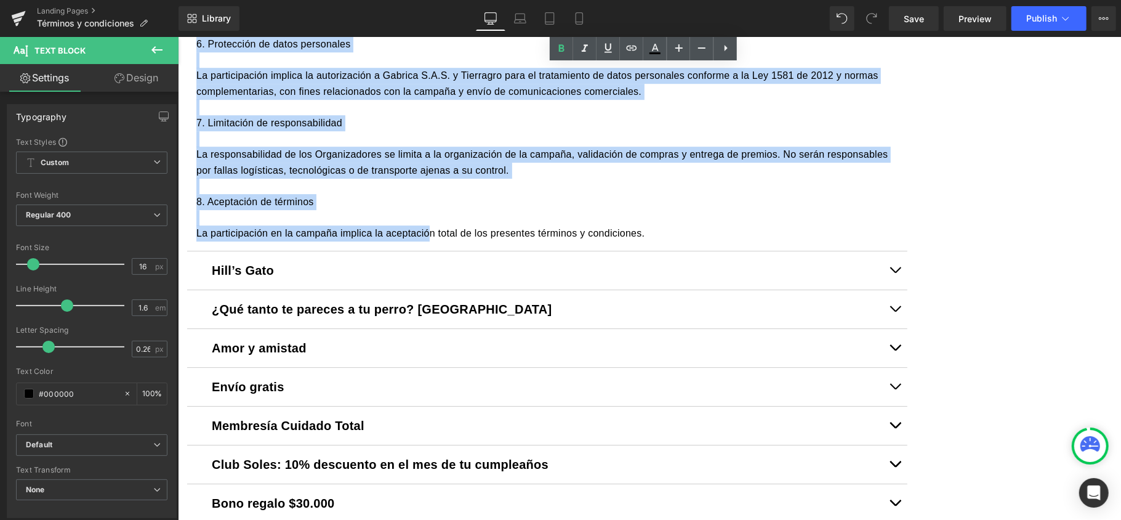
scroll to position [2697, 0]
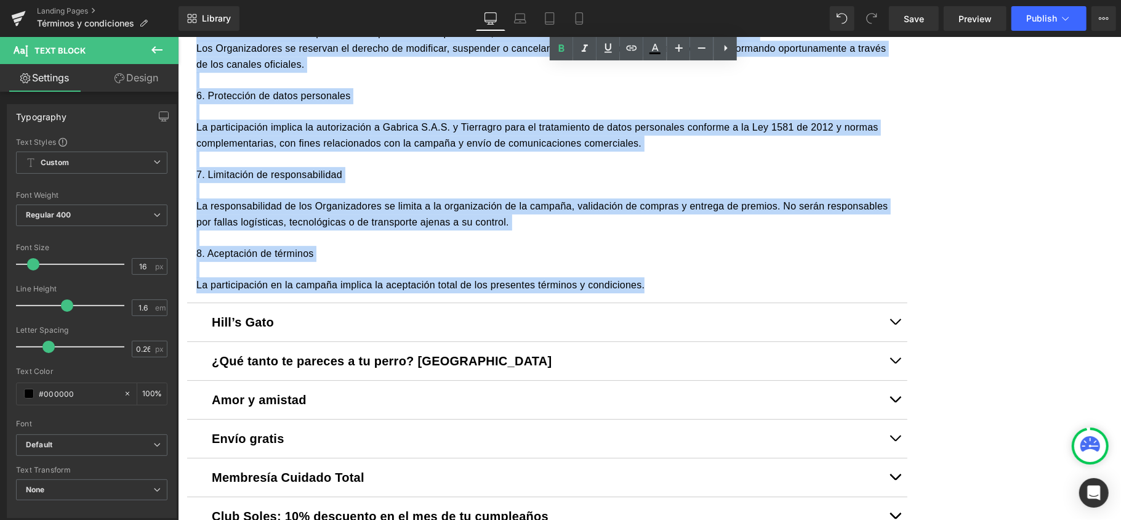
drag, startPoint x: 302, startPoint y: 234, endPoint x: 800, endPoint y: 328, distance: 507.4
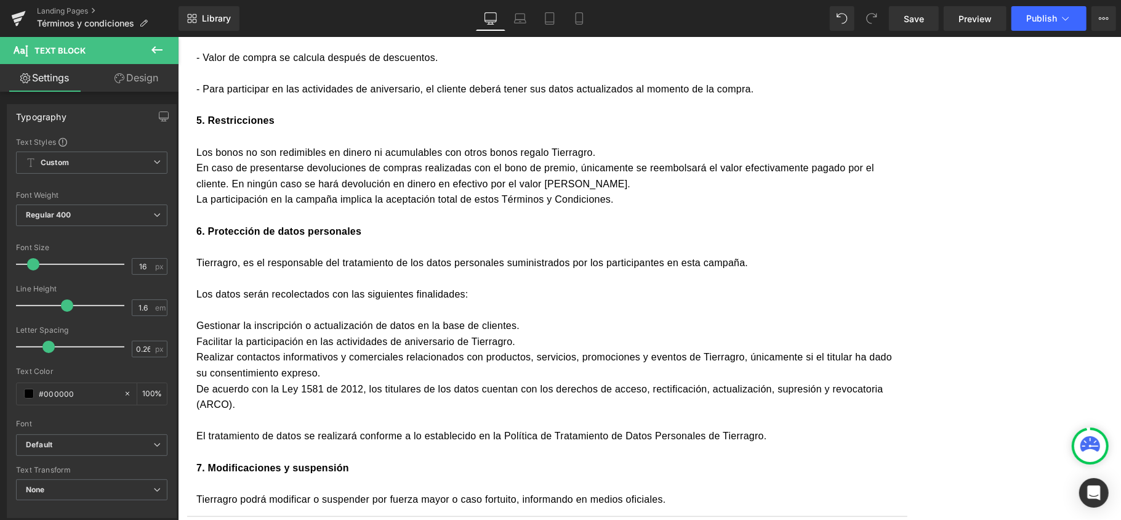
scroll to position [1007, 0]
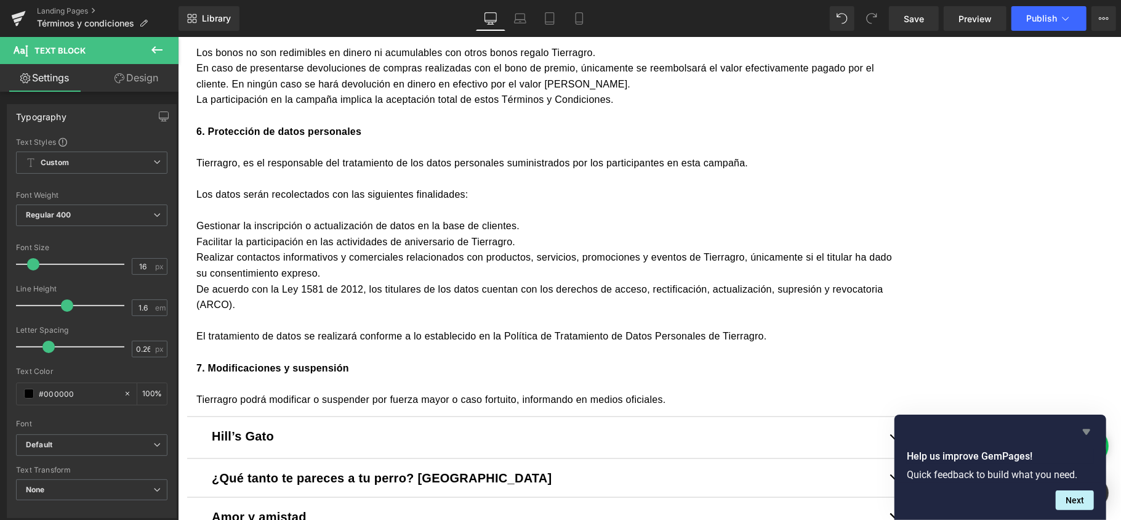
click at [1084, 428] on icon "Hide survey" at bounding box center [1086, 431] width 15 height 15
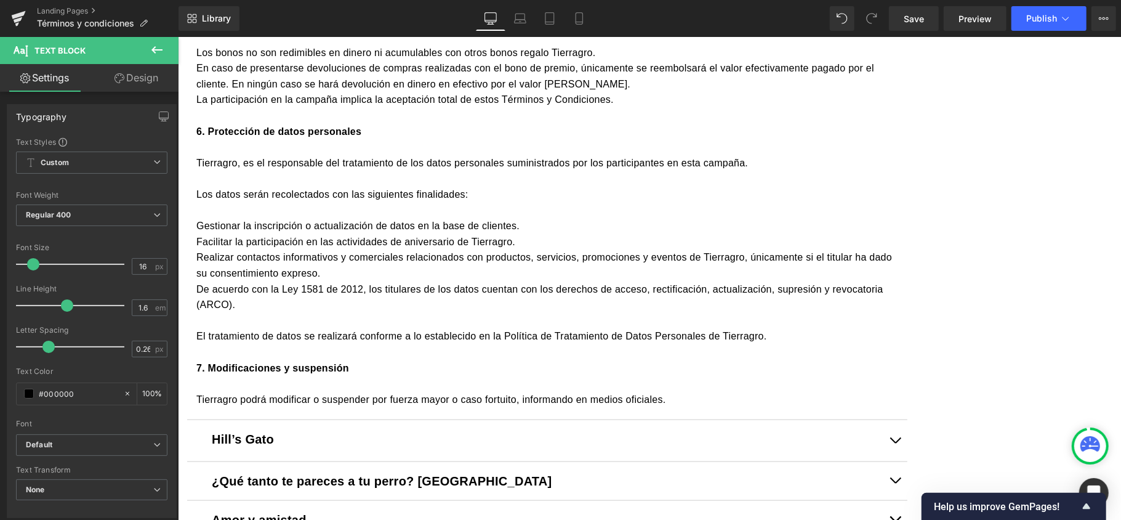
click at [310, 391] on p at bounding box center [547, 383] width 702 height 16
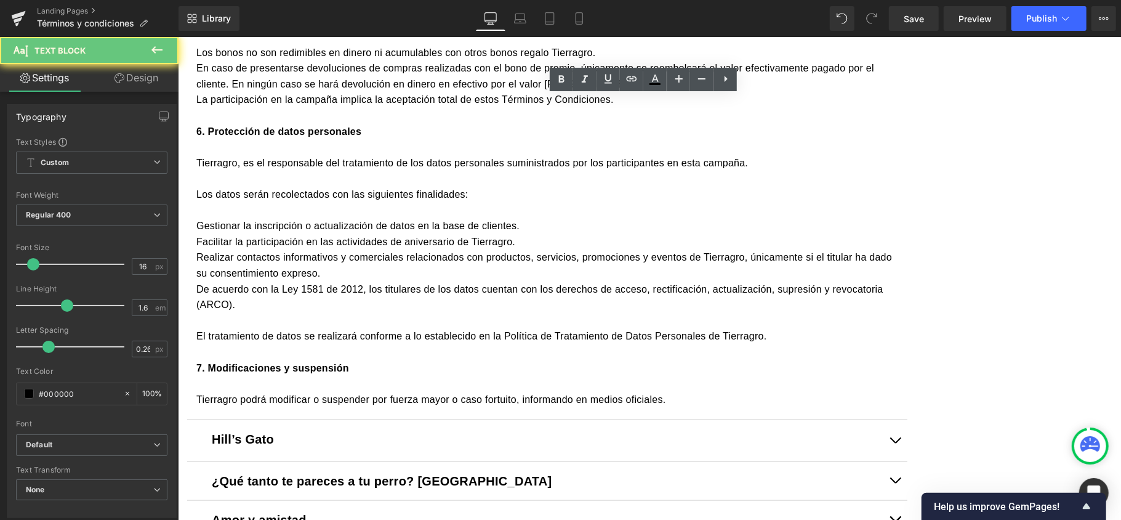
click at [311, 360] on p at bounding box center [547, 352] width 702 height 16
click at [311, 328] on p at bounding box center [547, 320] width 702 height 16
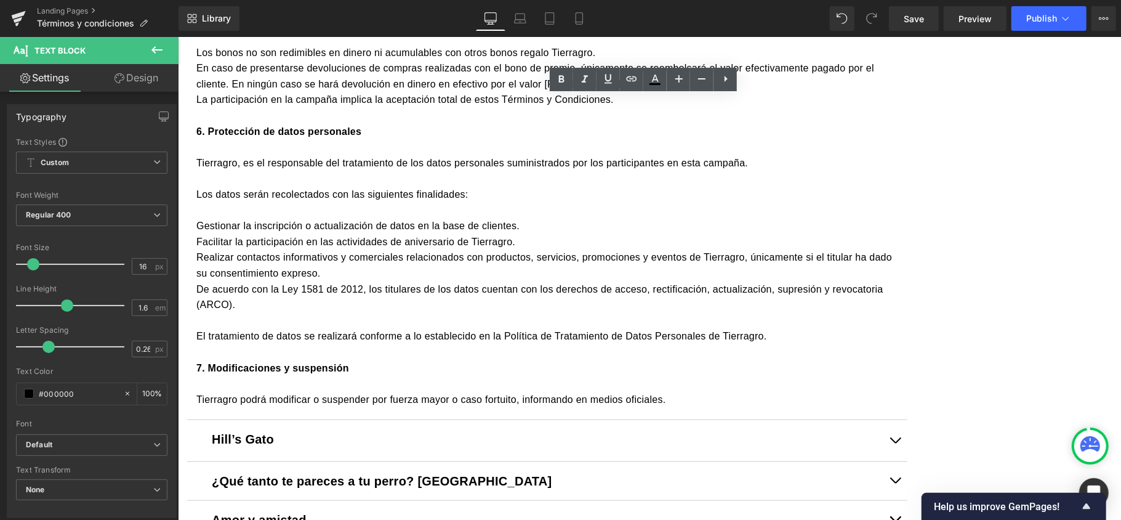
click at [318, 218] on p at bounding box center [547, 210] width 702 height 16
click at [313, 186] on p at bounding box center [547, 178] width 702 height 16
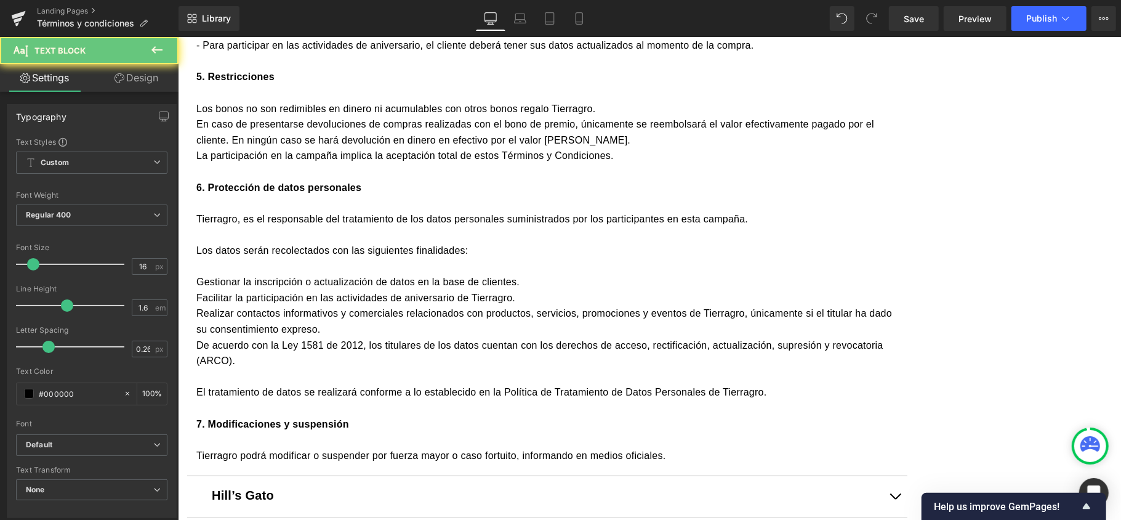
scroll to position [925, 0]
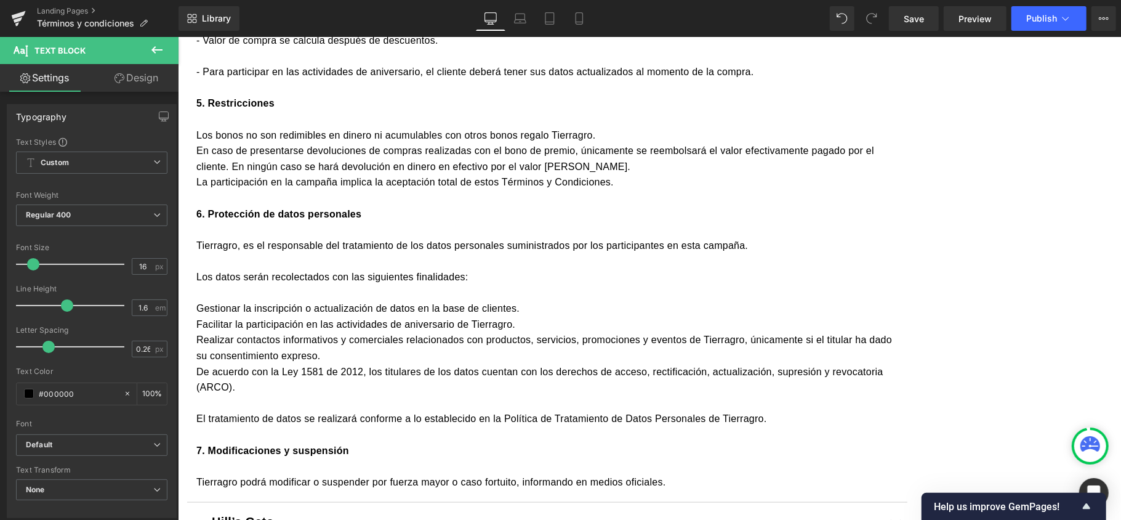
click at [313, 127] on p at bounding box center [547, 119] width 702 height 16
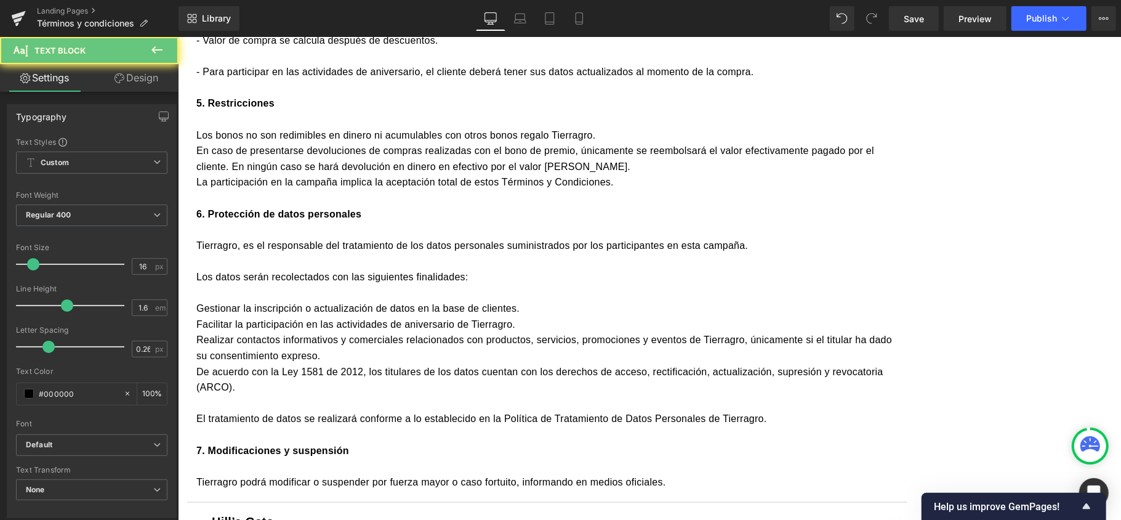
click at [305, 95] on p at bounding box center [547, 87] width 702 height 16
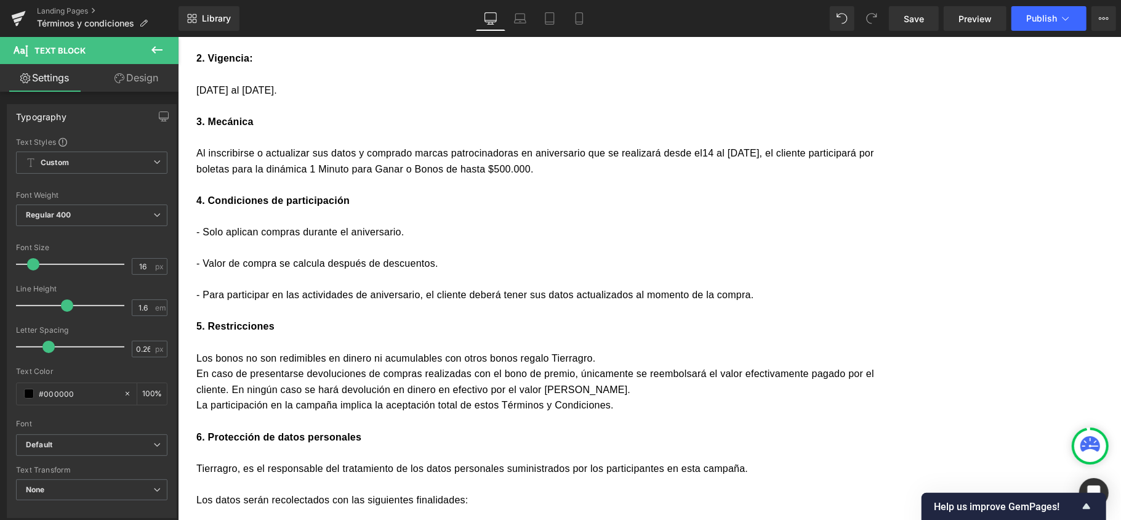
scroll to position [678, 0]
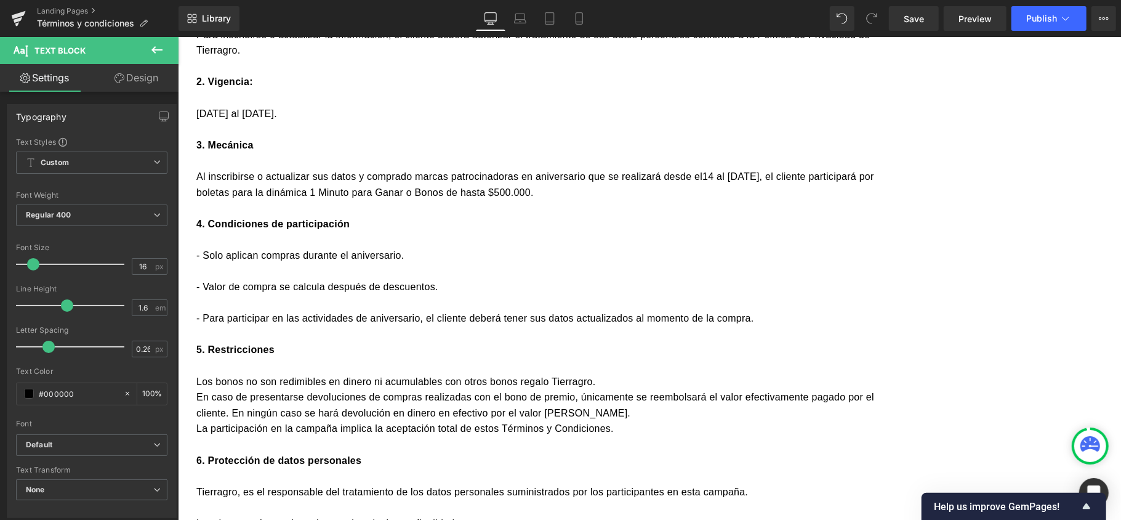
click at [310, 247] on p at bounding box center [547, 239] width 702 height 16
click at [314, 168] on p at bounding box center [547, 160] width 702 height 16
click at [310, 105] on p at bounding box center [547, 97] width 702 height 16
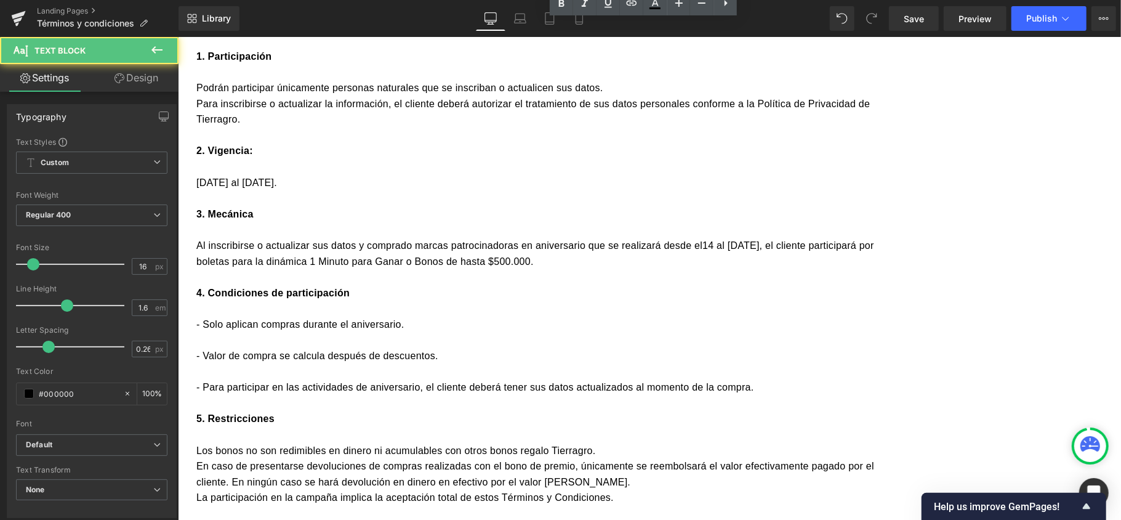
scroll to position [515, 0]
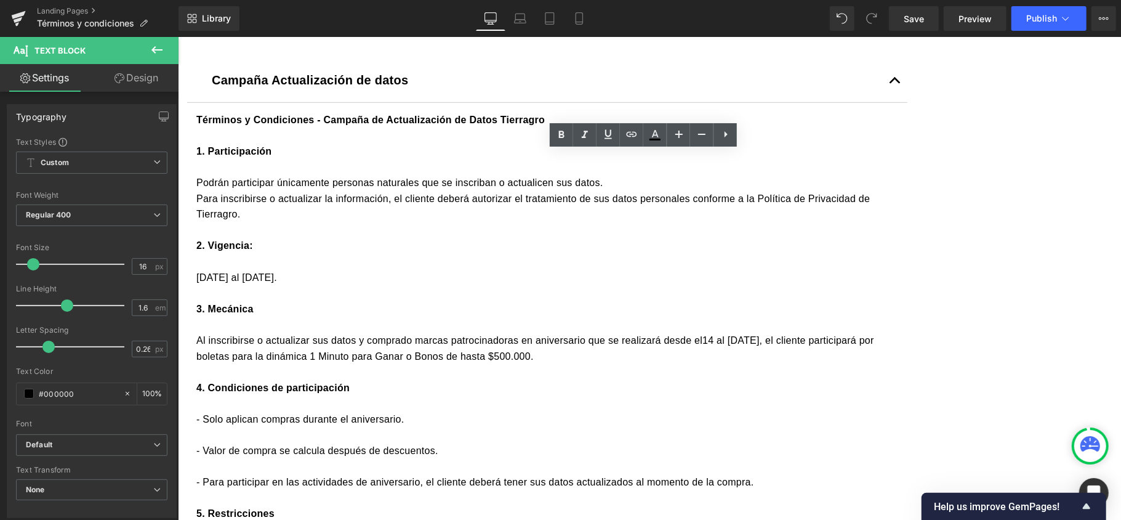
click at [314, 174] on p at bounding box center [547, 166] width 702 height 16
click at [313, 124] on strong "Términos y Condiciones - Campaña de Actualización de Datos Tierragro" at bounding box center [370, 119] width 348 height 10
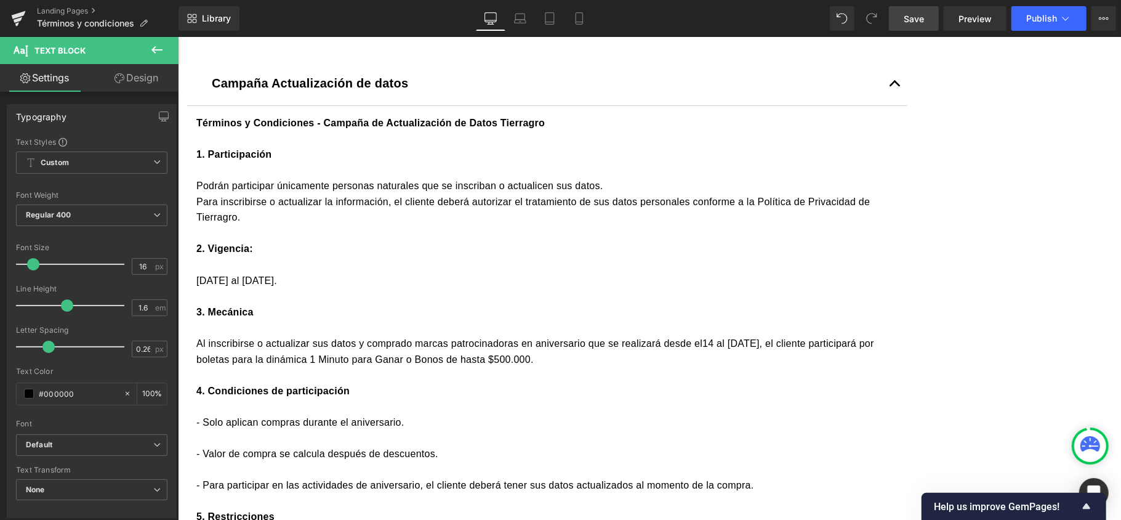
click at [901, 20] on link "Save" at bounding box center [914, 18] width 50 height 25
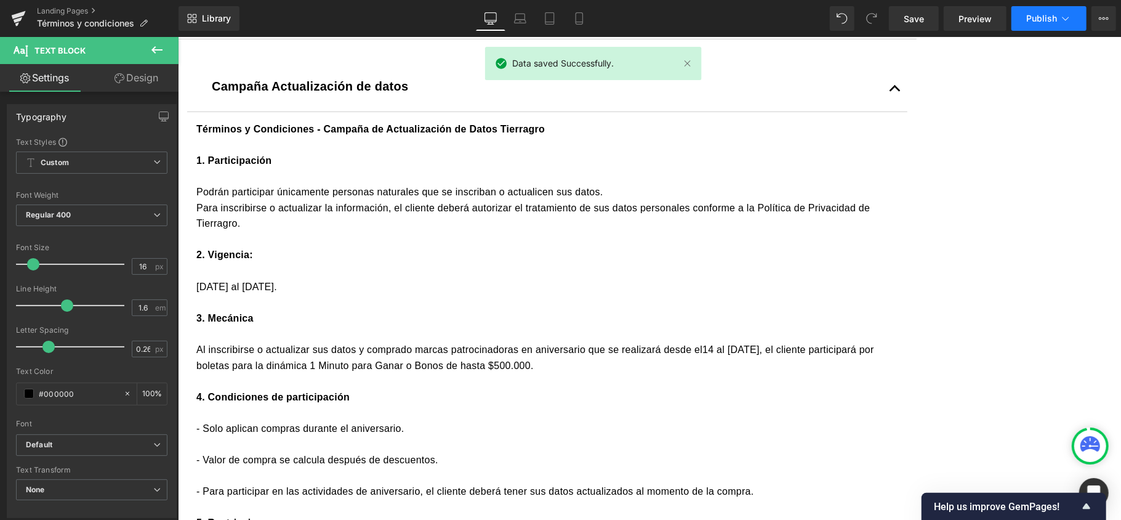
click at [1064, 11] on button "Publish" at bounding box center [1049, 18] width 75 height 25
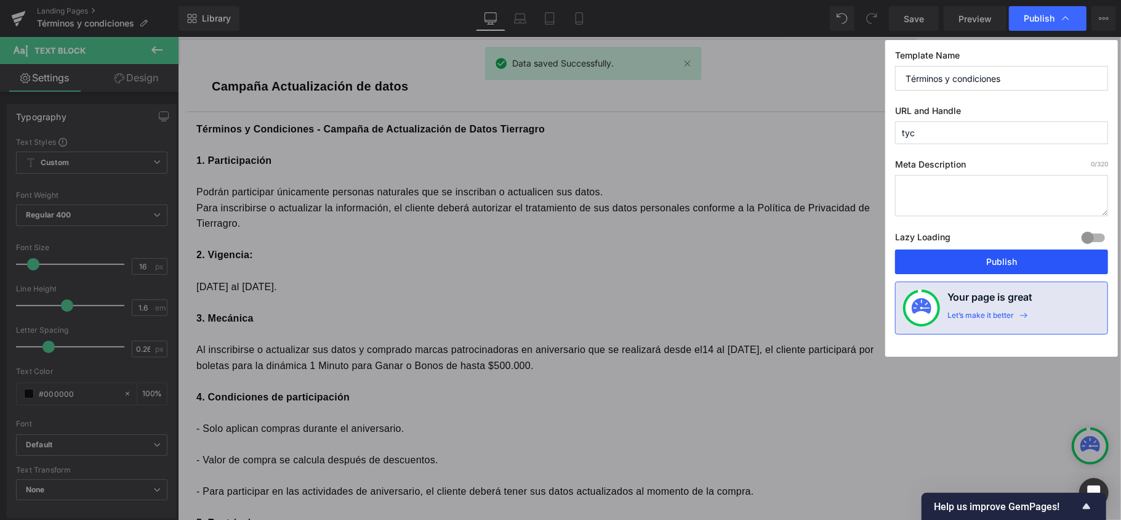
click at [1005, 265] on button "Publish" at bounding box center [1001, 261] width 213 height 25
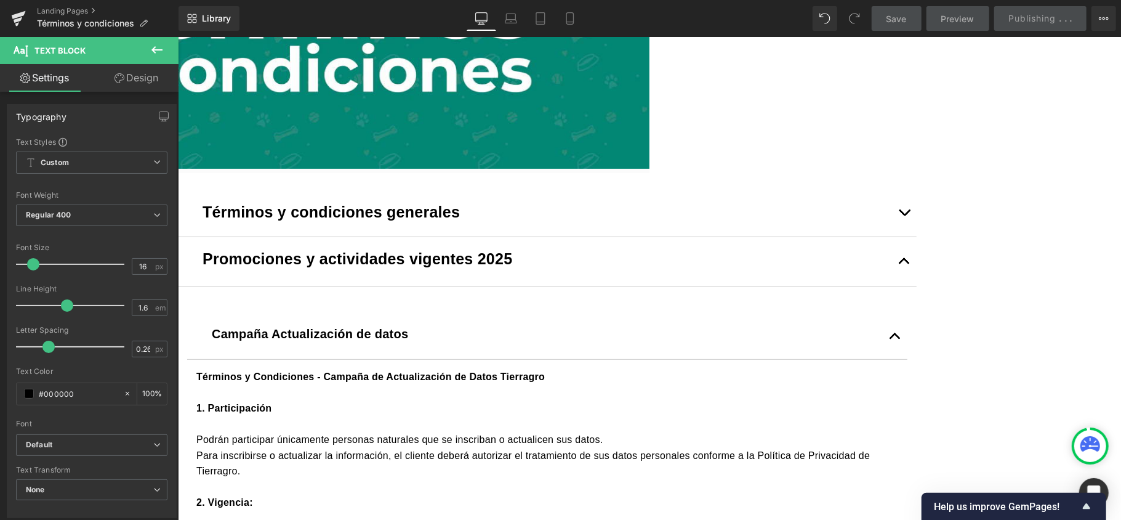
scroll to position [268, 0]
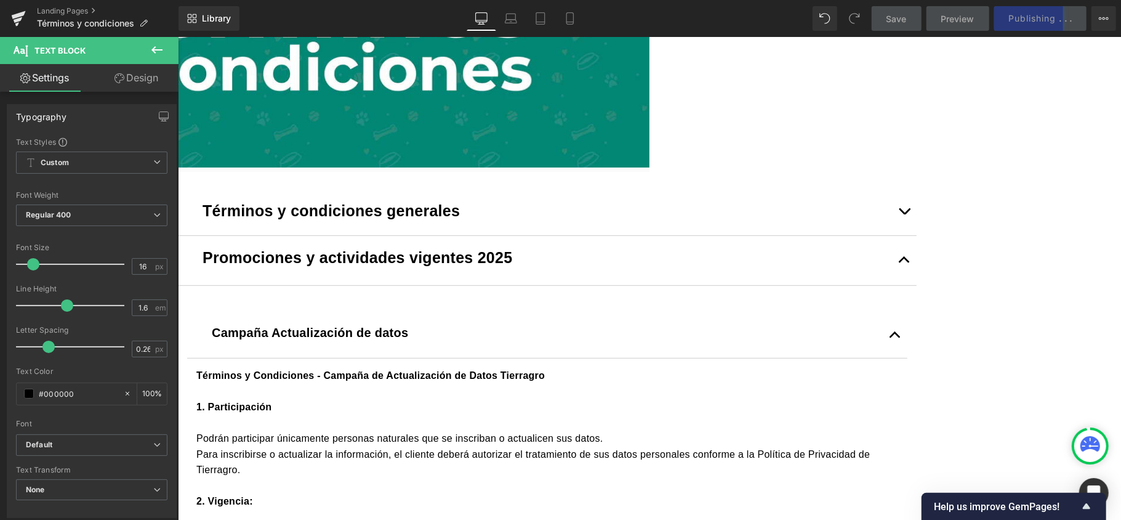
click at [916, 235] on button "button" at bounding box center [903, 211] width 25 height 46
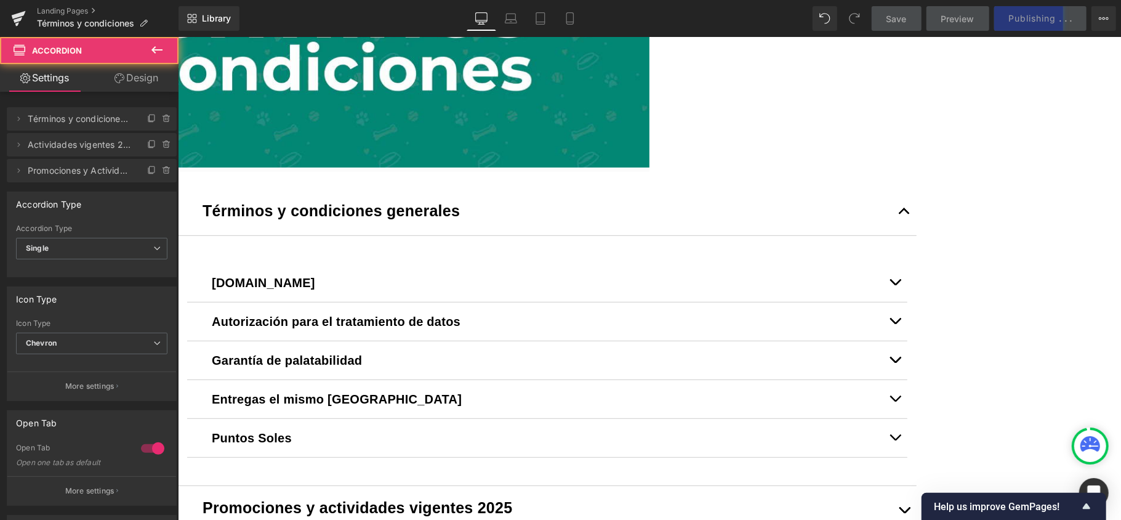
click at [904, 214] on span "button" at bounding box center [904, 214] width 0 height 0
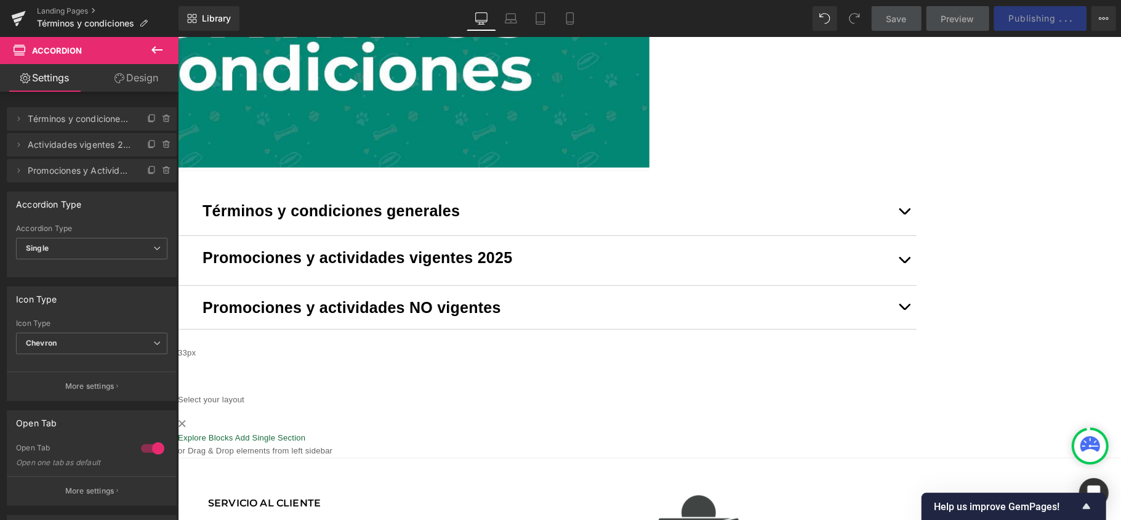
click at [891, 225] on div at bounding box center [547, 225] width 690 height 0
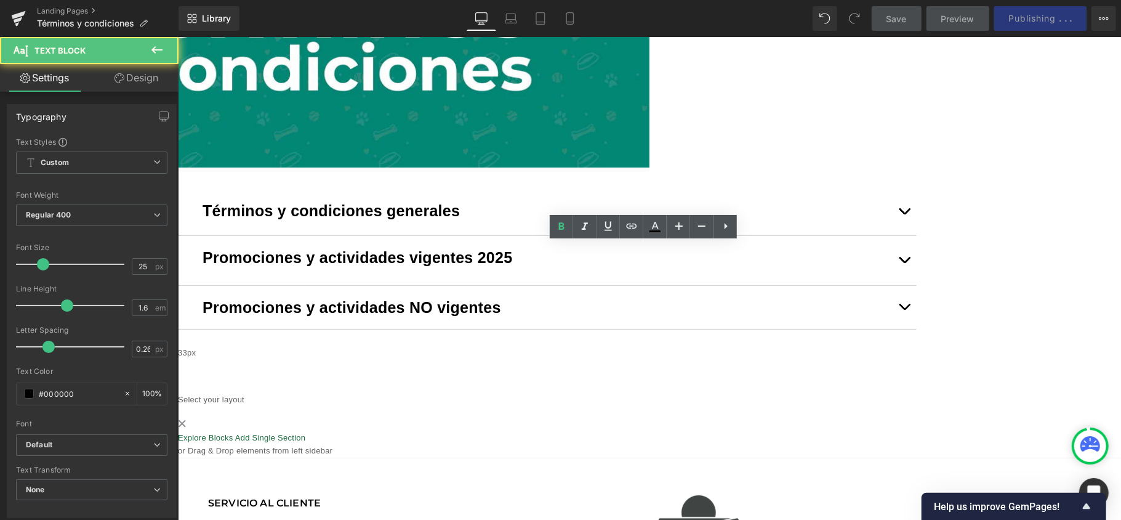
click at [891, 222] on div "Términos y condiciones generales" at bounding box center [547, 210] width 690 height 25
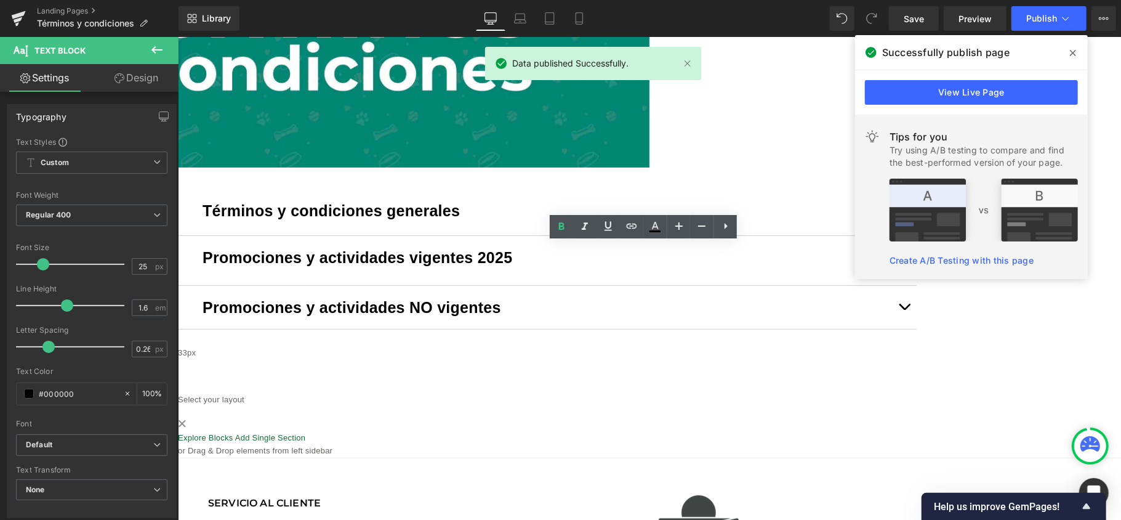
click at [997, 250] on div "Tips for you Try using A/B testing to compare and find the best-performed versi…" at bounding box center [971, 197] width 233 height 164
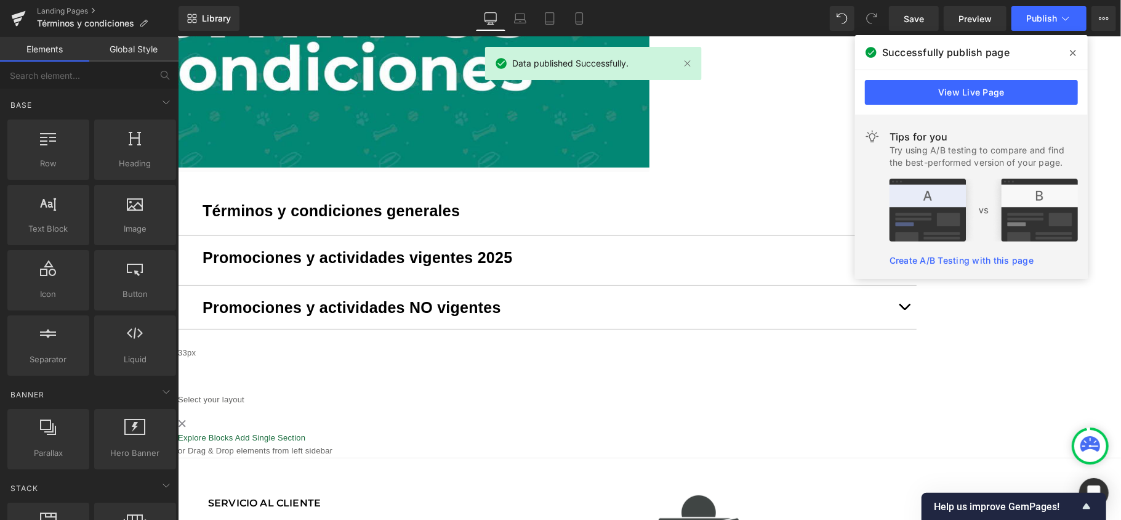
click at [1052, 322] on div "Image Row Liquid Términos y condiciones generales Text Block [DOMAIN_NAME] Text…" at bounding box center [648, 164] width 943 height 585
click at [1064, 53] on span at bounding box center [1073, 53] width 20 height 20
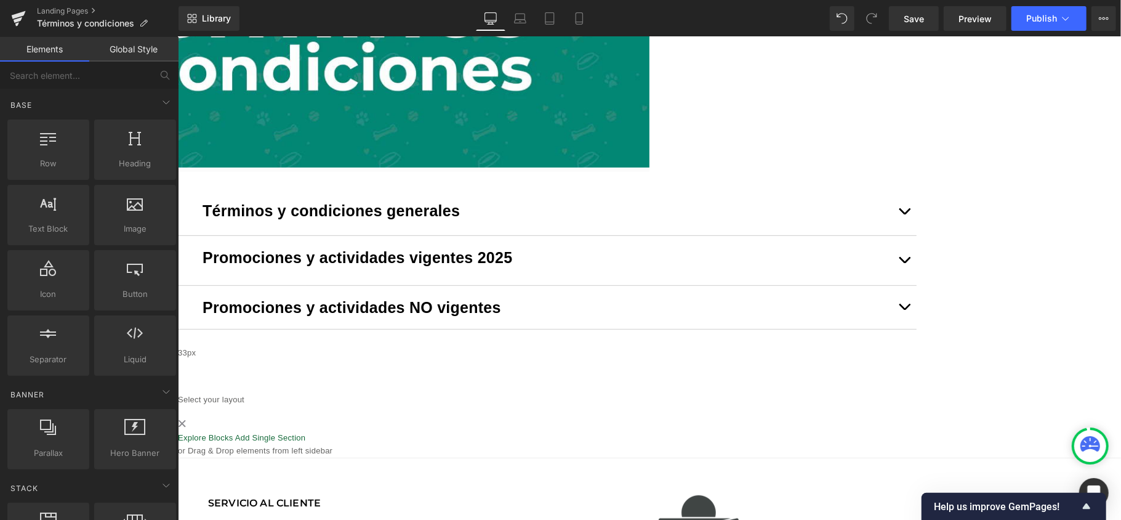
click at [916, 235] on button "button" at bounding box center [903, 211] width 25 height 46
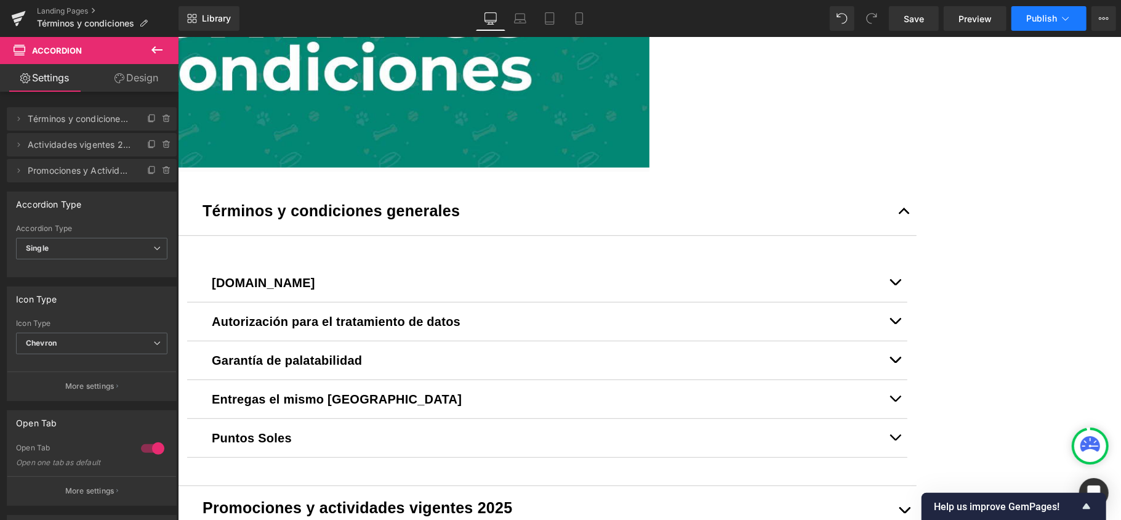
click at [1077, 18] on button "Publish" at bounding box center [1049, 18] width 75 height 25
click at [1101, 20] on icon at bounding box center [1104, 19] width 10 height 10
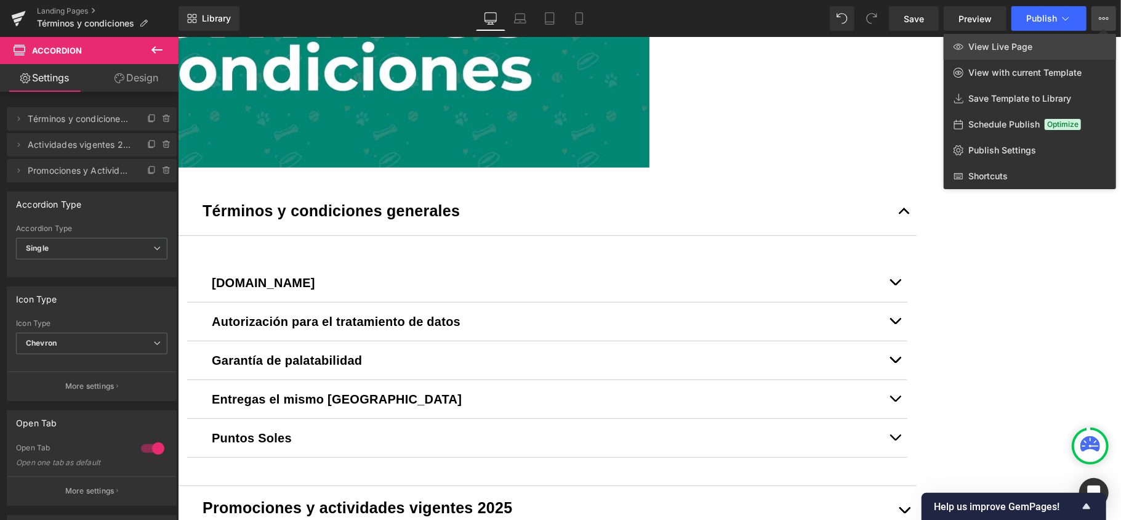
click at [1084, 41] on link "View Live Page" at bounding box center [1030, 47] width 172 height 26
